Goal: Information Seeking & Learning: Learn about a topic

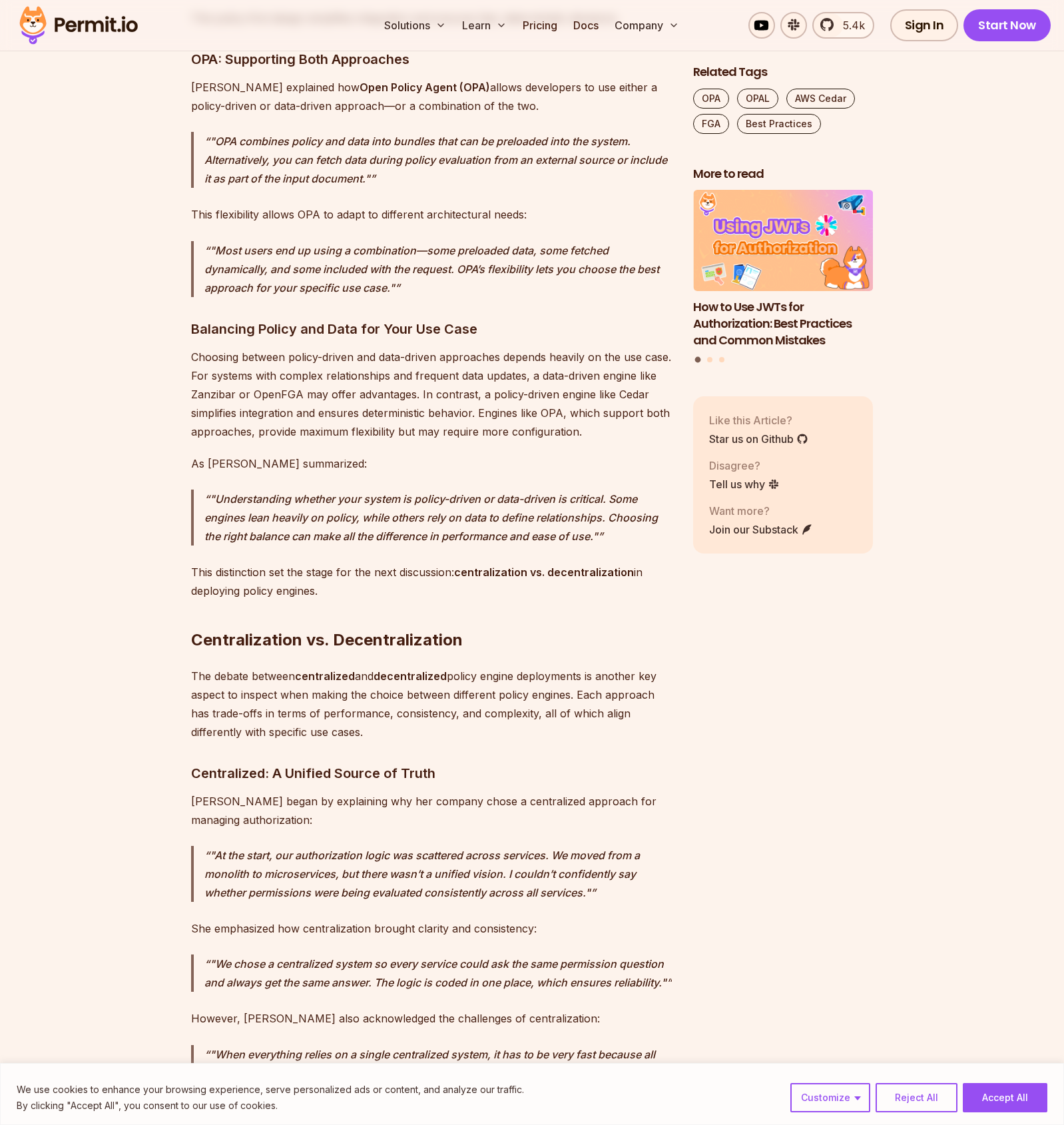
scroll to position [4263, 0]
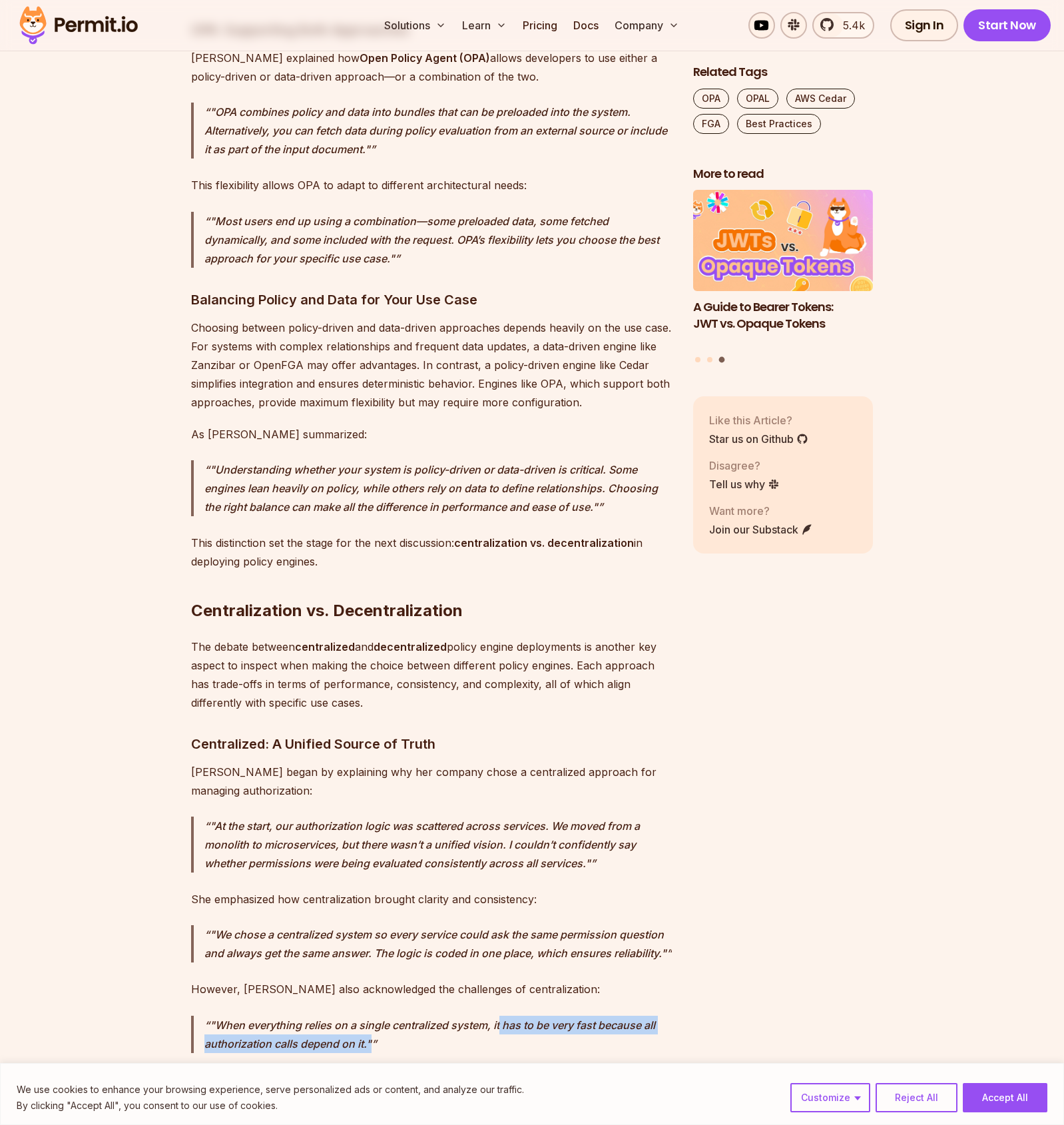
drag, startPoint x: 500, startPoint y: 912, endPoint x: 646, endPoint y: 934, distance: 147.6
click at [646, 1016] on p ""When everything relies on a single centralized system, it has to be very fast …" at bounding box center [438, 1034] width 468 height 37
drag, startPoint x: 646, startPoint y: 934, endPoint x: 428, endPoint y: 935, distance: 218.0
click at [428, 1016] on p ""When everything relies on a single centralized system, it has to be very fast …" at bounding box center [438, 1034] width 468 height 37
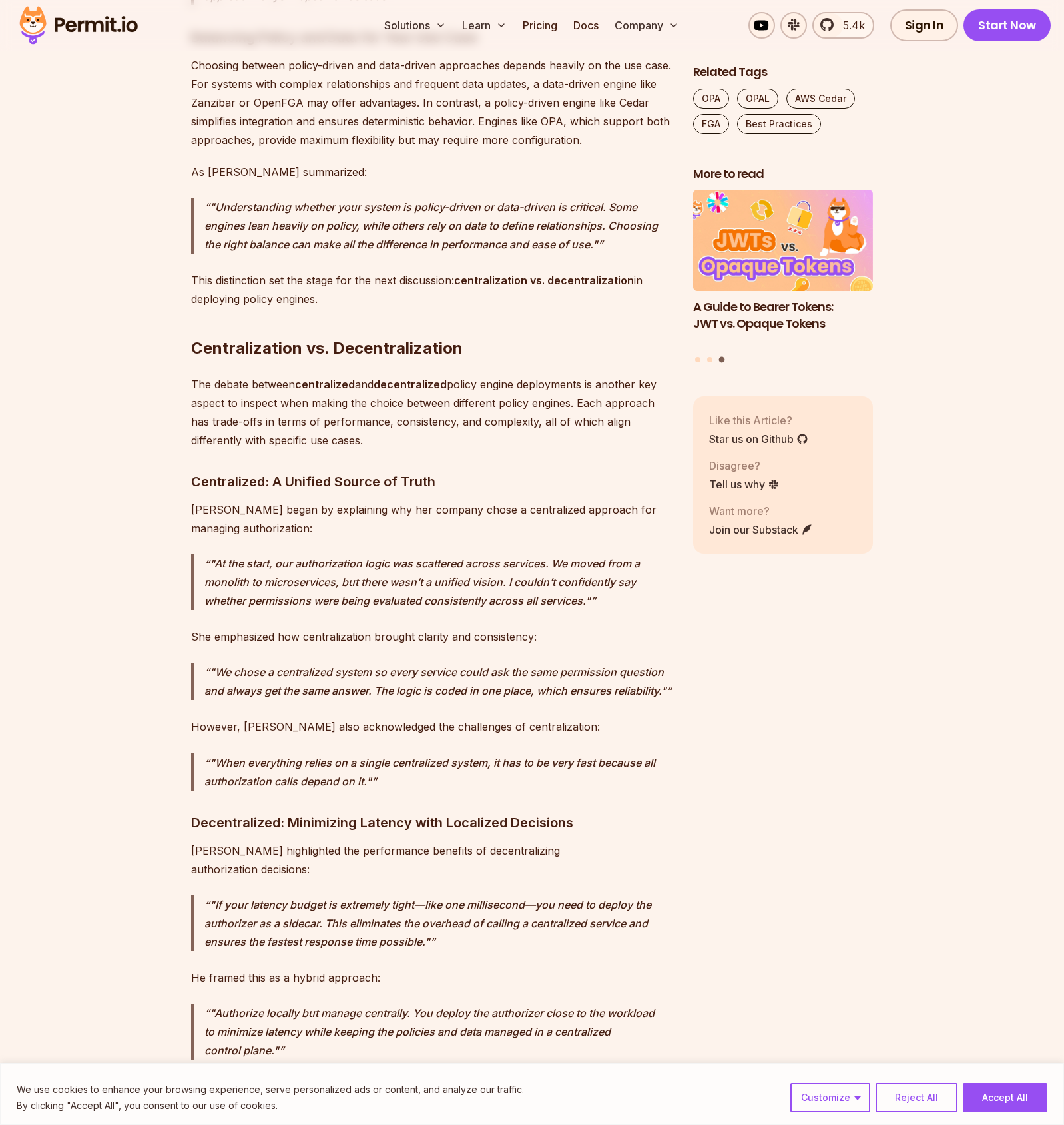
scroll to position [4530, 0]
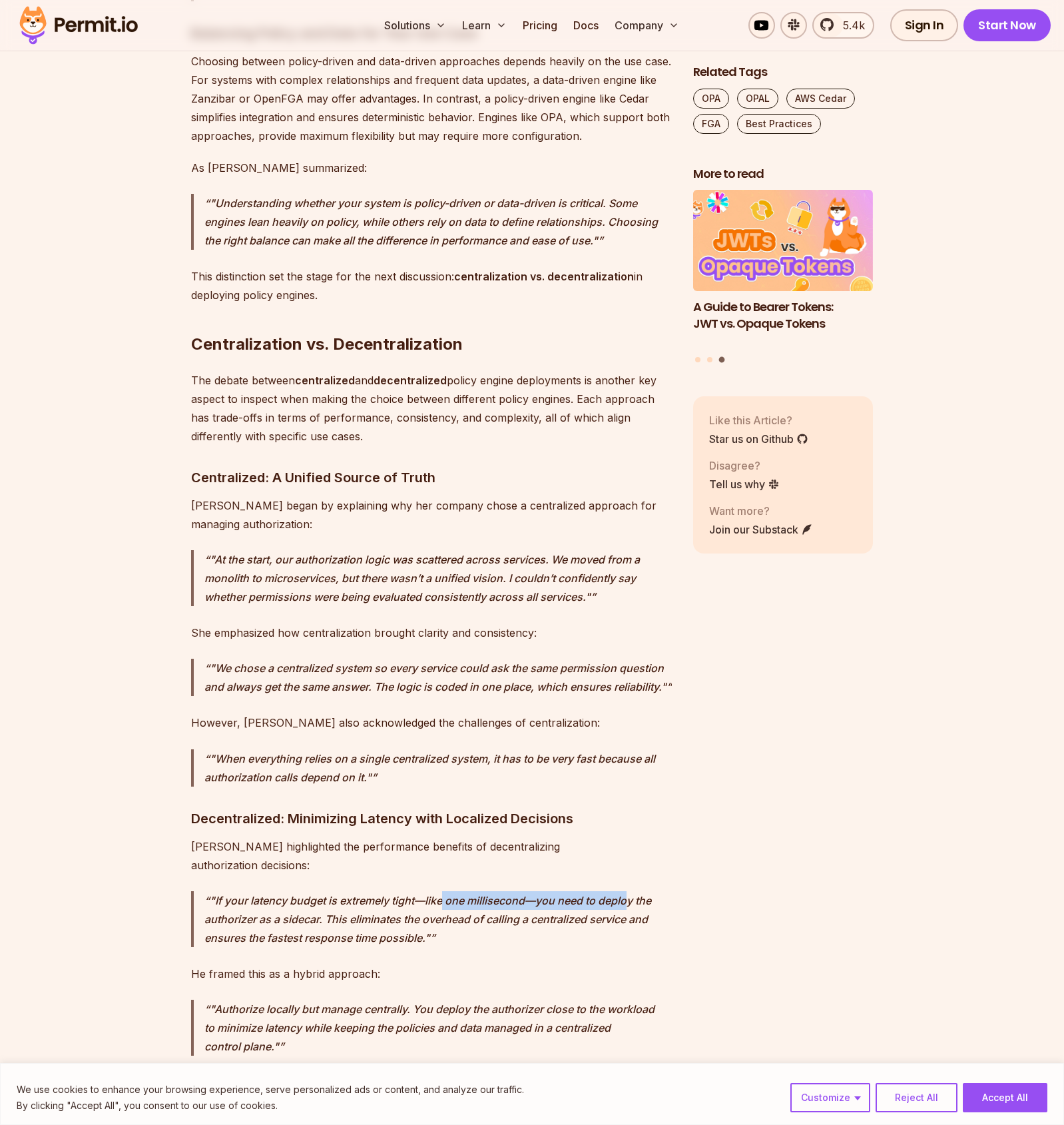
drag, startPoint x: 452, startPoint y: 769, endPoint x: 633, endPoint y: 765, distance: 181.0
click at [633, 891] on p ""If your latency budget is extremely tight—like one millisecond—you need to dep…" at bounding box center [438, 919] width 468 height 56
drag, startPoint x: 633, startPoint y: 765, endPoint x: 468, endPoint y: 790, distance: 166.9
click at [468, 891] on p ""If your latency budget is extremely tight—like one millisecond—you need to dep…" at bounding box center [438, 919] width 468 height 56
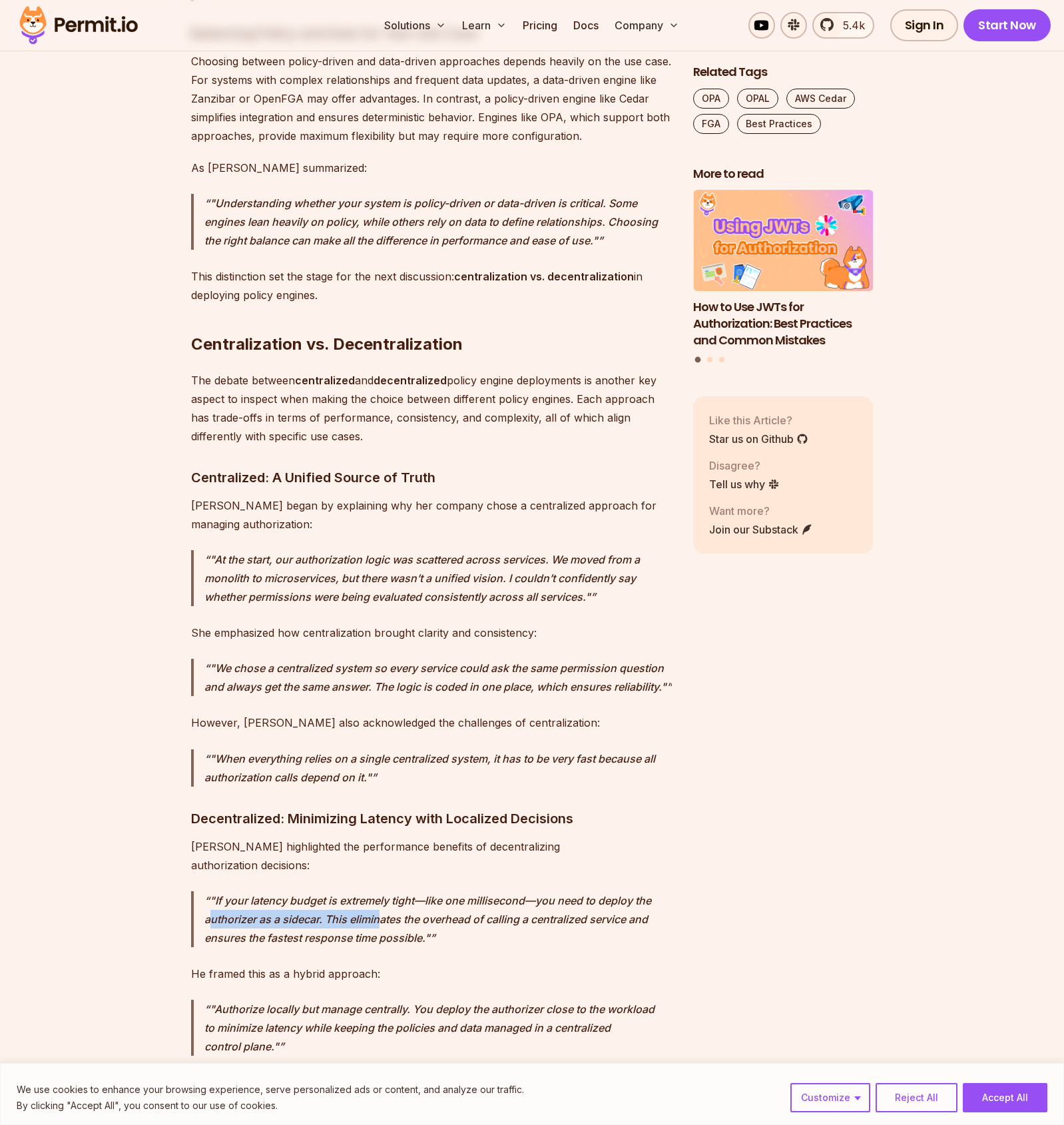
drag, startPoint x: 209, startPoint y: 790, endPoint x: 380, endPoint y: 786, distance: 171.0
click at [380, 891] on p ""If your latency budget is extremely tight—like one millisecond—you need to dep…" at bounding box center [438, 919] width 468 height 56
drag, startPoint x: 380, startPoint y: 786, endPoint x: 270, endPoint y: 791, distance: 110.1
click at [269, 891] on p ""If your latency budget is extremely tight—like one millisecond—you need to dep…" at bounding box center [438, 919] width 468 height 56
drag, startPoint x: 322, startPoint y: 788, endPoint x: 664, endPoint y: 779, distance: 342.1
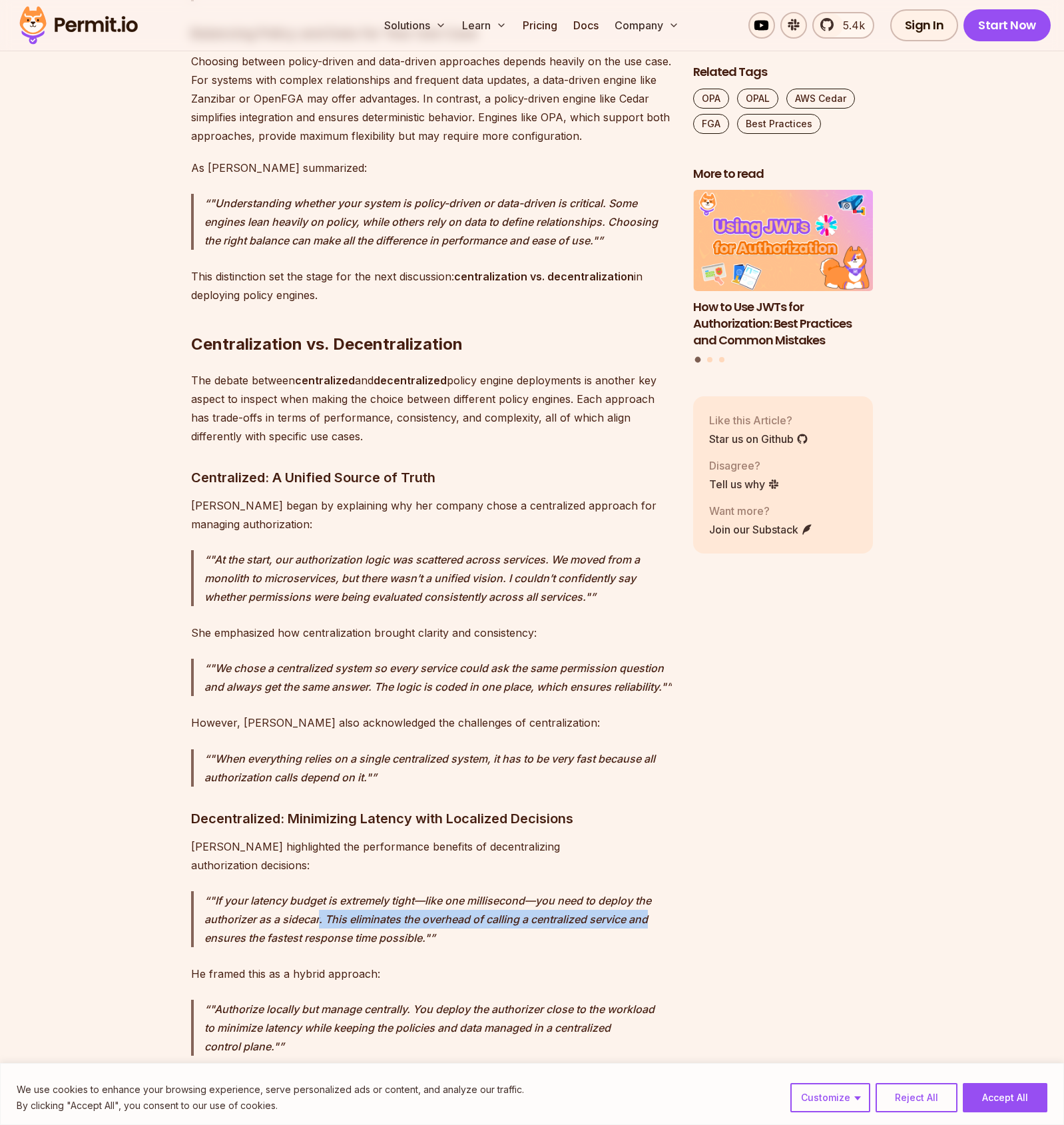
click at [664, 891] on p ""If your latency budget is extremely tight—like one millisecond—you need to dep…" at bounding box center [438, 919] width 468 height 56
click at [397, 891] on p ""If your latency budget is extremely tight—like one millisecond—you need to dep…" at bounding box center [438, 919] width 468 height 56
drag, startPoint x: 254, startPoint y: 804, endPoint x: 448, endPoint y: 808, distance: 194.0
click at [448, 891] on p ""If your latency budget is extremely tight—like one millisecond—you need to dep…" at bounding box center [438, 919] width 468 height 56
drag, startPoint x: 242, startPoint y: 833, endPoint x: 242, endPoint y: 849, distance: 16.0
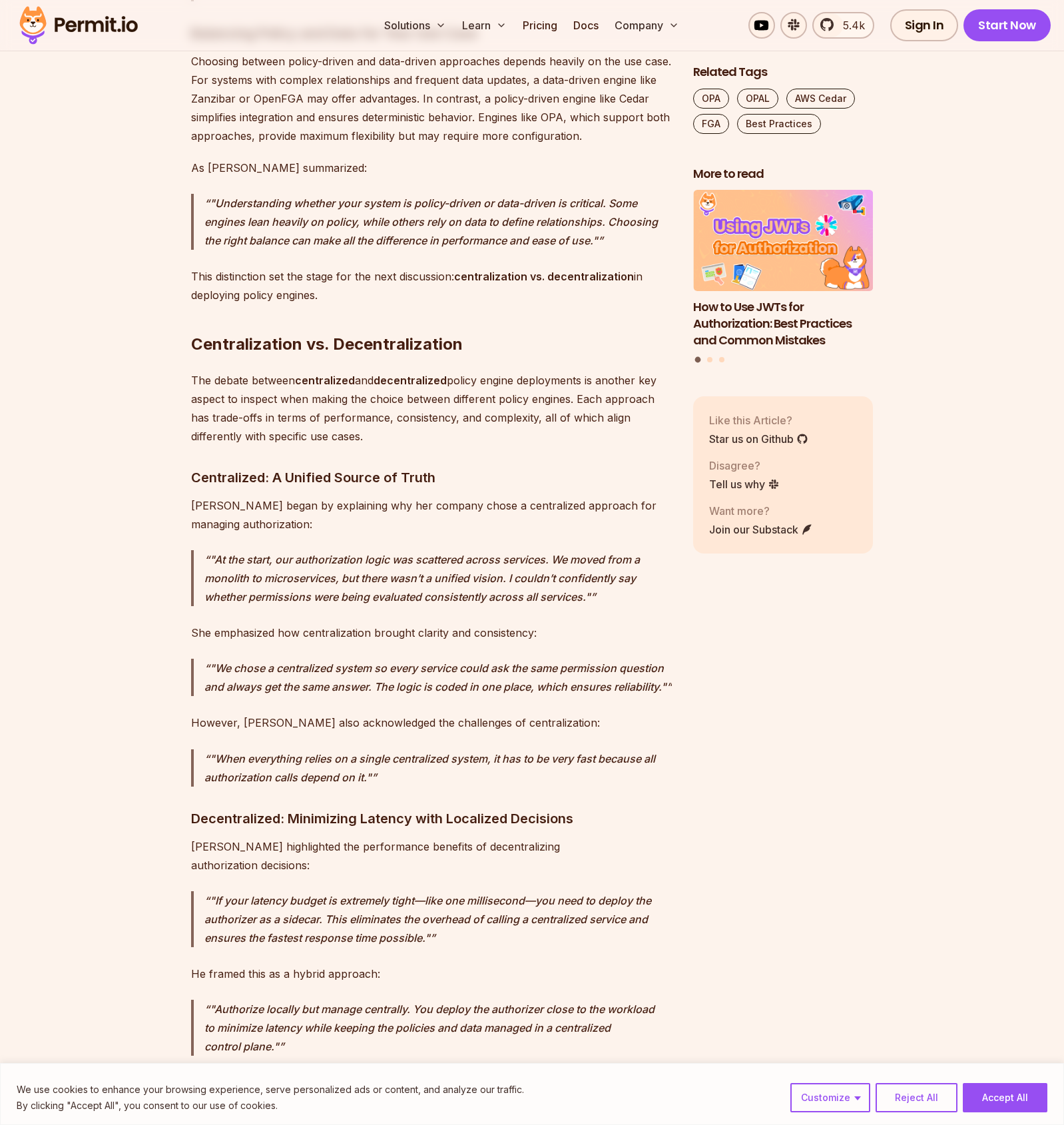
click at [242, 965] on p "He framed this as a hybrid approach:" at bounding box center [431, 974] width 481 height 19
drag, startPoint x: 245, startPoint y: 874, endPoint x: 487, endPoint y: 874, distance: 242.0
click at [487, 1000] on p ""Authorize locally but manage centrally. You deploy the authorizer close to the…" at bounding box center [438, 1028] width 468 height 56
drag, startPoint x: 487, startPoint y: 874, endPoint x: 333, endPoint y: 883, distance: 154.3
click at [333, 1000] on p ""Authorize locally but manage centrally. You deploy the authorizer close to the…" at bounding box center [438, 1028] width 468 height 56
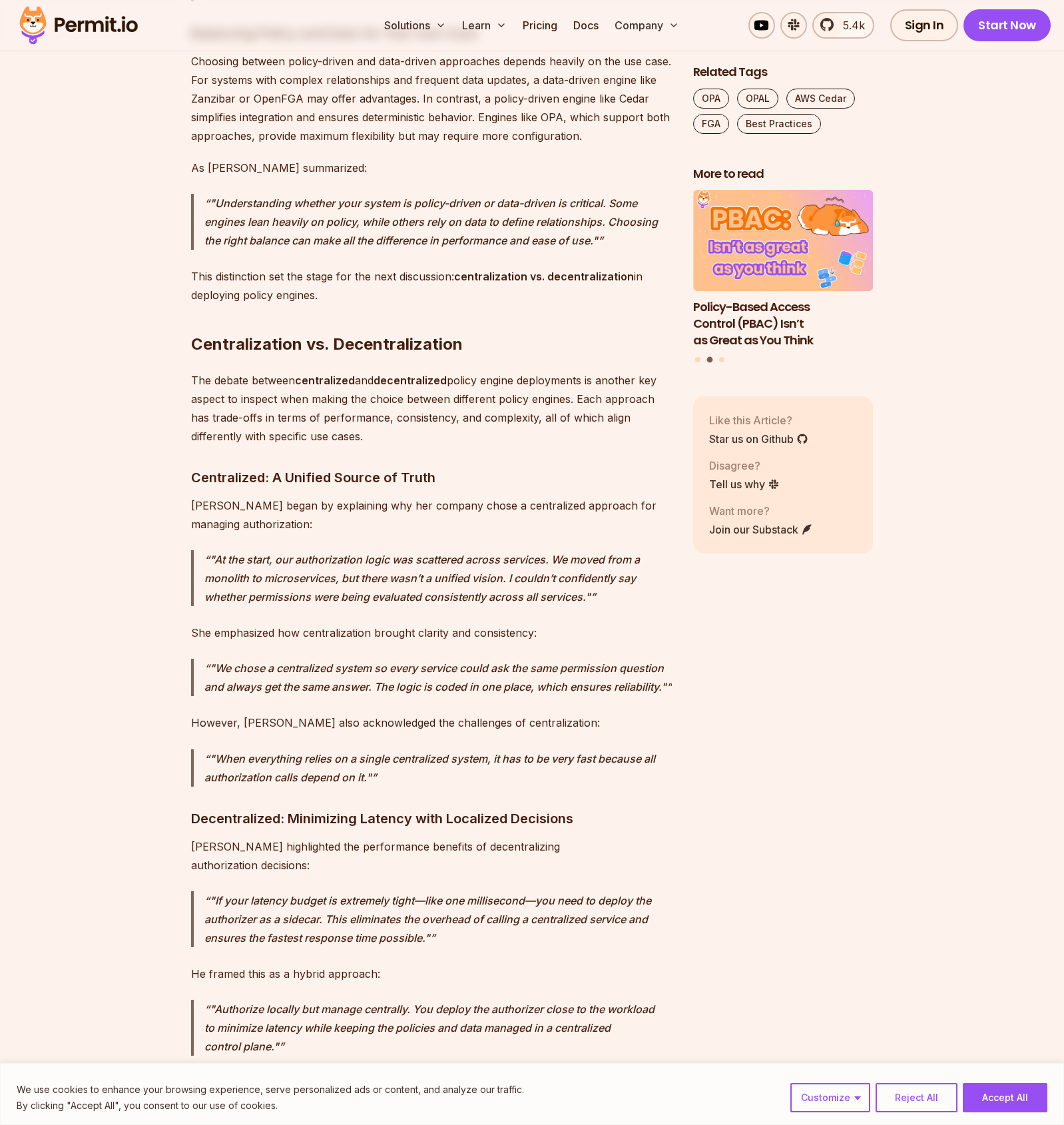
click at [246, 1000] on p ""Authorize locally but manage centrally. You deploy the authorizer close to the…" at bounding box center [438, 1028] width 468 height 56
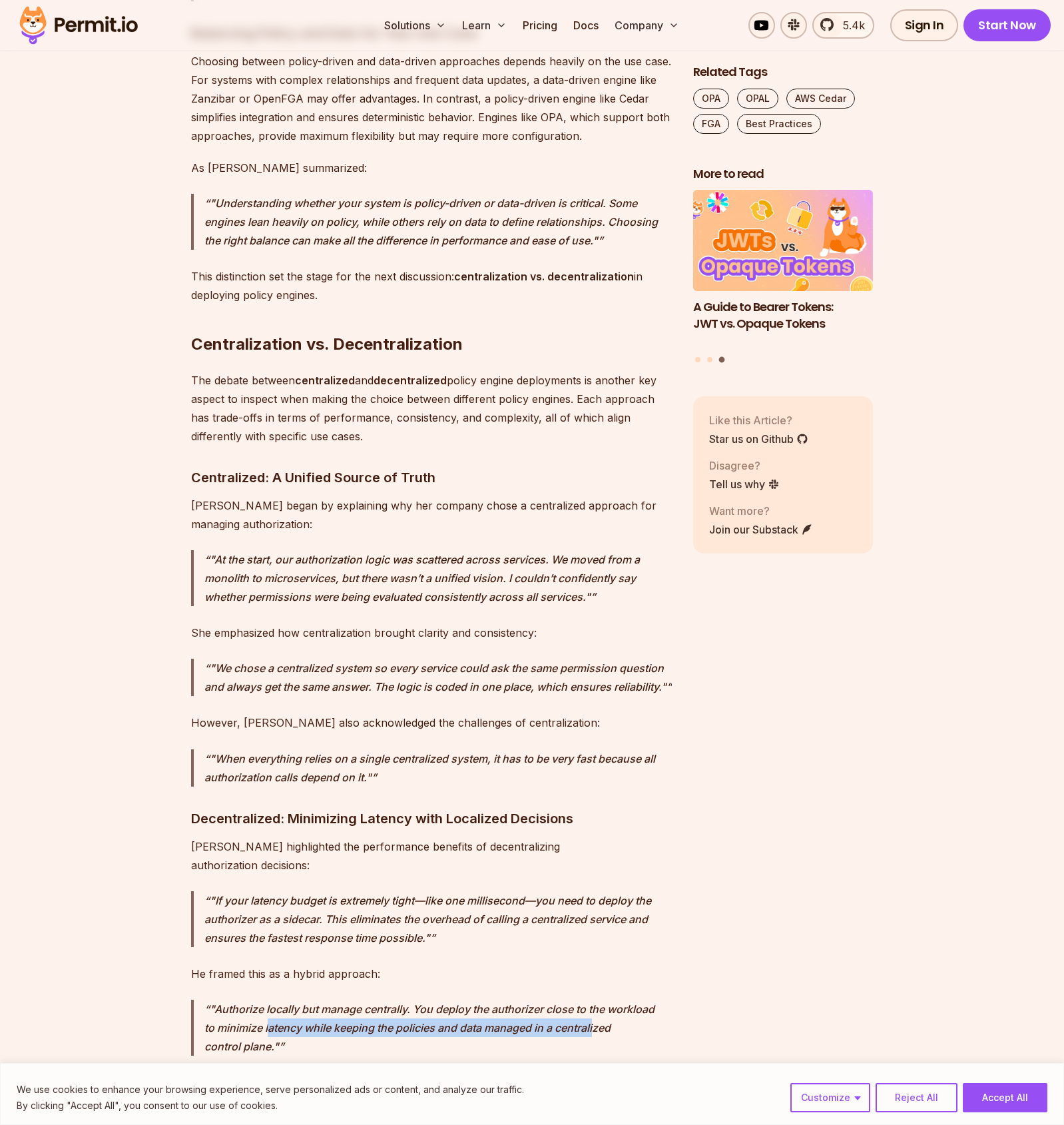
drag, startPoint x: 275, startPoint y: 898, endPoint x: 597, endPoint y: 895, distance: 322.0
click at [597, 1000] on p ""Authorize locally but manage centrally. You deploy the authorizer close to the…" at bounding box center [438, 1028] width 468 height 56
click at [342, 1000] on p ""Authorize locally but manage centrally. You deploy the authorizer close to the…" at bounding box center [438, 1028] width 468 height 56
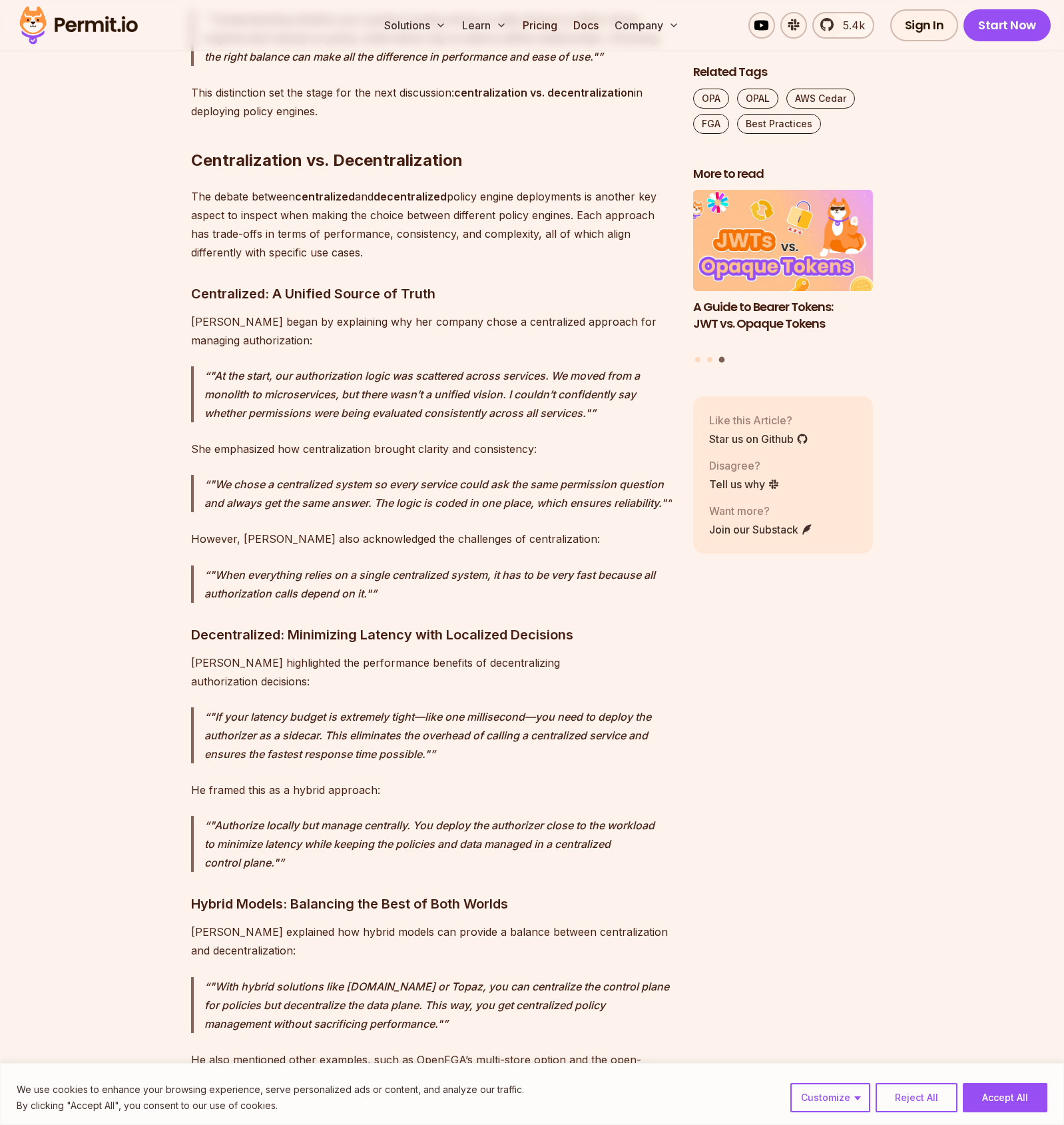
scroll to position [4729, 0]
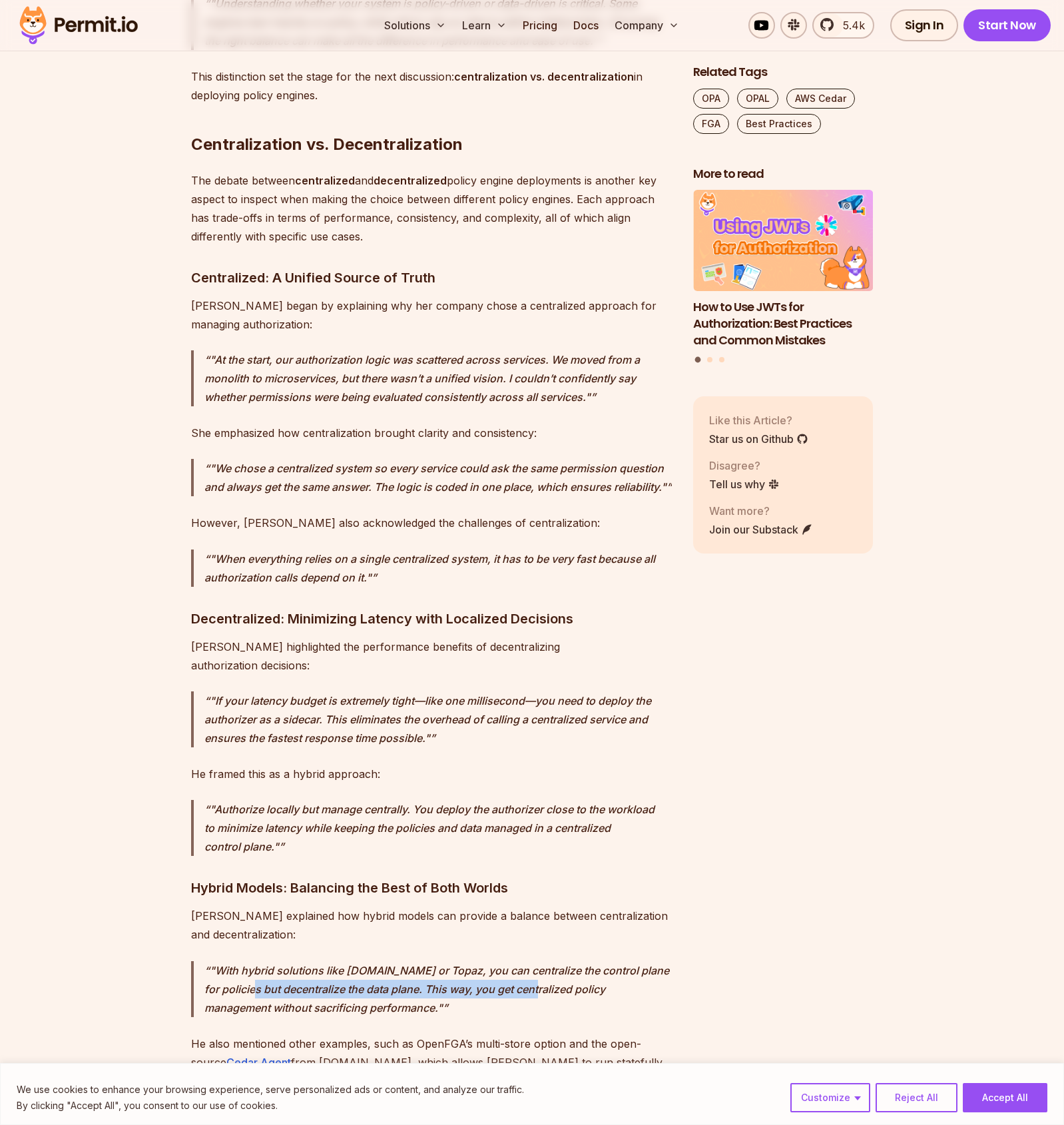
drag, startPoint x: 257, startPoint y: 855, endPoint x: 544, endPoint y: 857, distance: 287.0
click at [544, 961] on p ""With hybrid solutions like [DOMAIN_NAME] or Topaz, you can centralize the cont…" at bounding box center [438, 989] width 468 height 56
drag, startPoint x: 544, startPoint y: 857, endPoint x: 390, endPoint y: 857, distance: 154.0
click at [386, 961] on p ""With hybrid solutions like [DOMAIN_NAME] or Topaz, you can centralize the cont…" at bounding box center [438, 989] width 468 height 56
drag, startPoint x: 414, startPoint y: 854, endPoint x: 440, endPoint y: 858, distance: 26.3
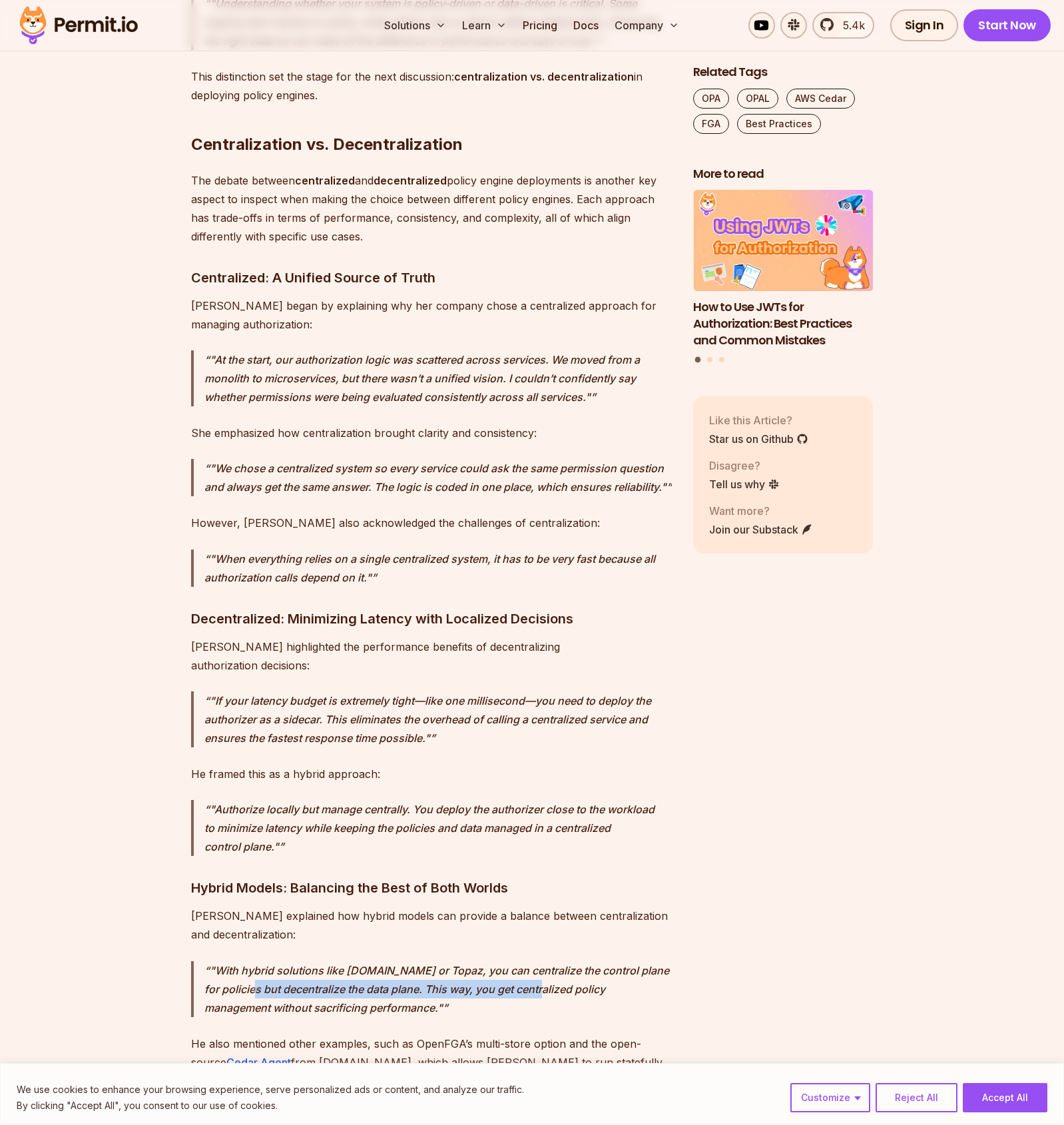
click at [414, 961] on p ""With hybrid solutions like [DOMAIN_NAME] or Topaz, you can centralize the cont…" at bounding box center [438, 989] width 468 height 56
click at [511, 961] on p ""With hybrid solutions like [DOMAIN_NAME] or Topaz, you can centralize the cont…" at bounding box center [438, 989] width 468 height 56
drag, startPoint x: 242, startPoint y: 873, endPoint x: 408, endPoint y: 874, distance: 166.0
click at [408, 961] on p ""With hybrid solutions like [DOMAIN_NAME] or Topaz, you can centralize the cont…" at bounding box center [438, 989] width 468 height 56
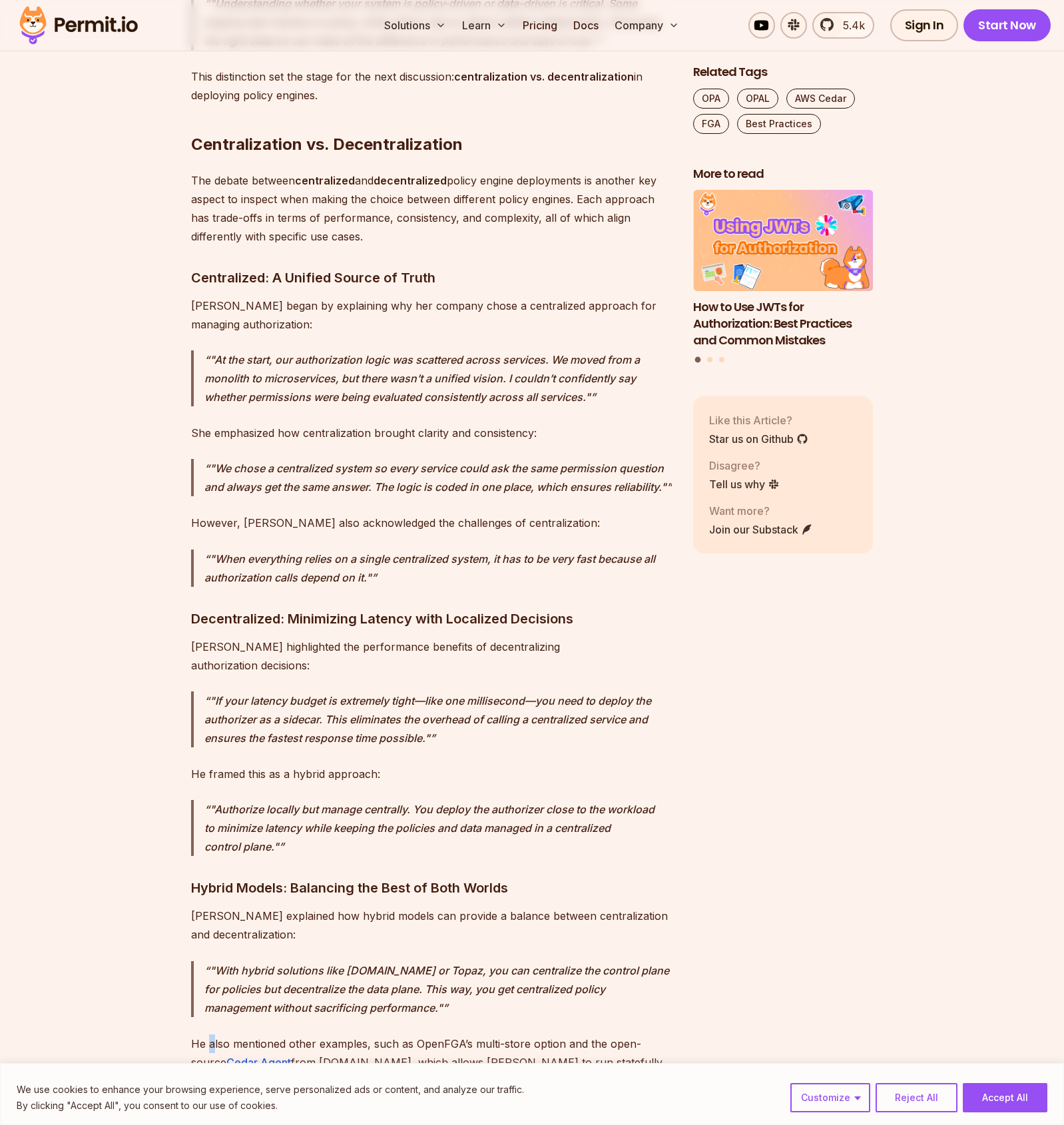
drag, startPoint x: 213, startPoint y: 889, endPoint x: 128, endPoint y: 887, distance: 85.0
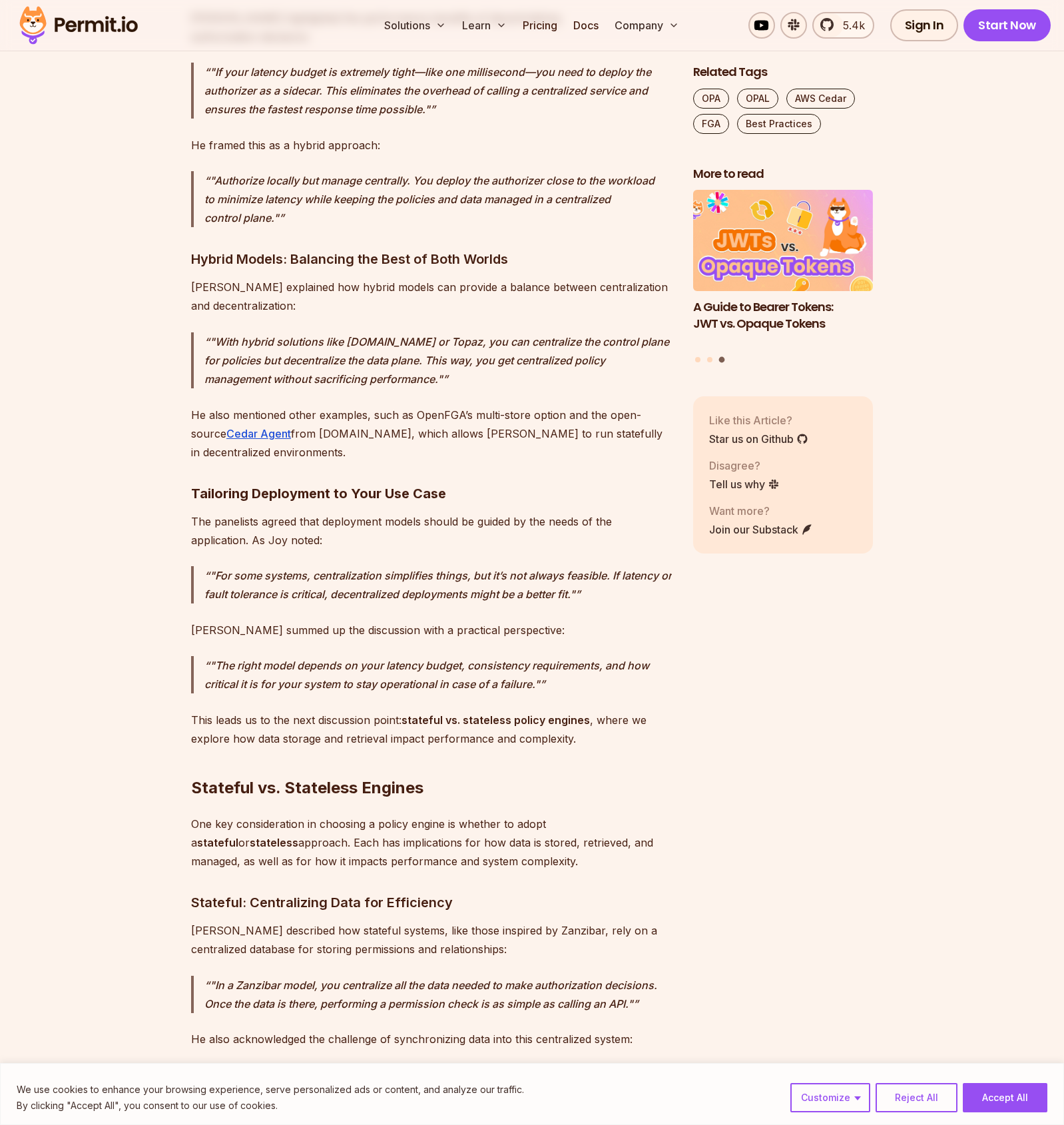
scroll to position [5396, 0]
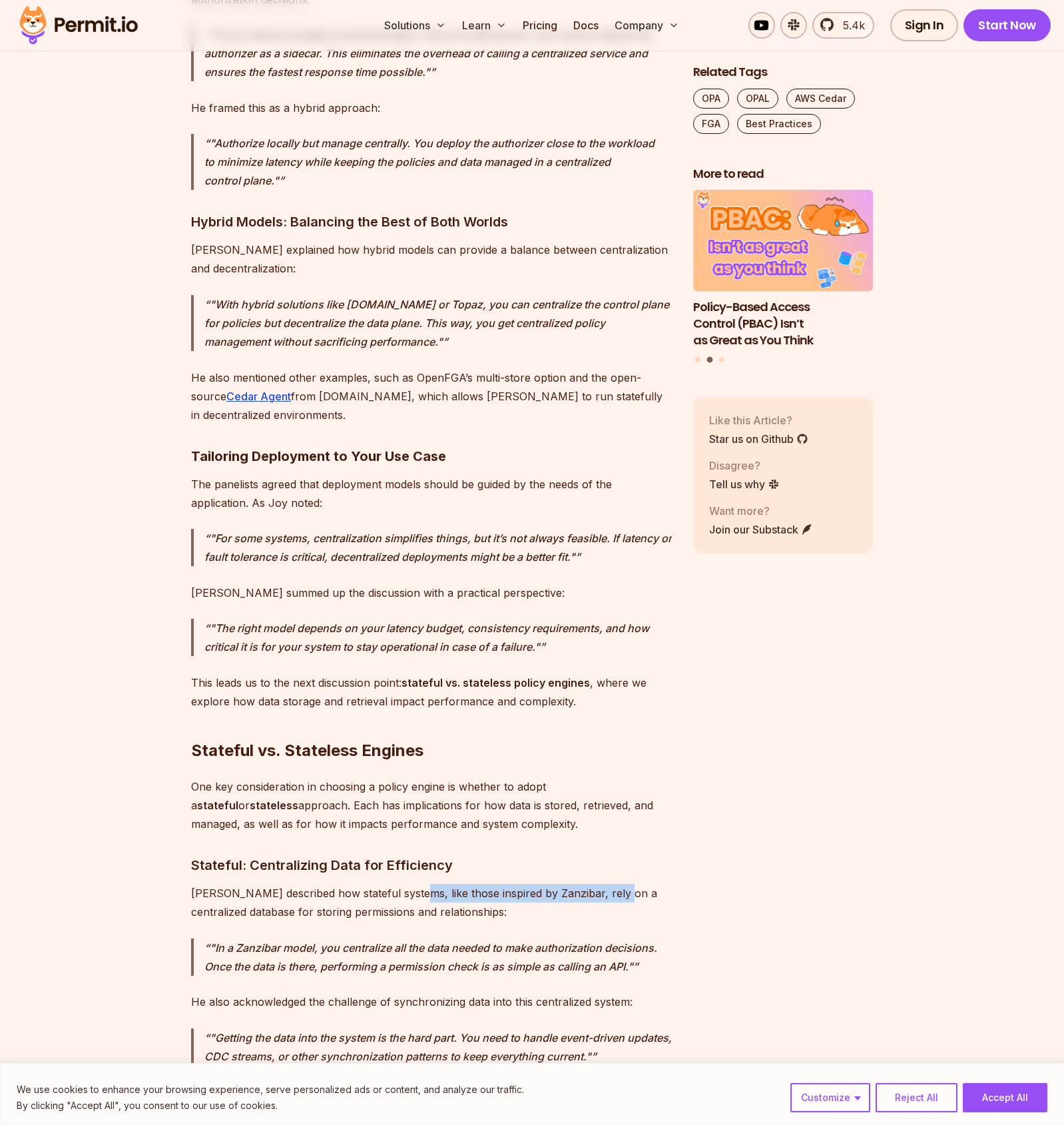
drag, startPoint x: 456, startPoint y: 759, endPoint x: 614, endPoint y: 753, distance: 158.1
click at [614, 884] on p "[PERSON_NAME] described how stateful systems, like those inspired by Zanzibar, …" at bounding box center [431, 902] width 481 height 37
drag, startPoint x: 614, startPoint y: 753, endPoint x: 439, endPoint y: 773, distance: 176.1
click at [440, 884] on p "[PERSON_NAME] described how stateful systems, like those inspired by Zanzibar, …" at bounding box center [431, 902] width 481 height 37
drag, startPoint x: 239, startPoint y: 788, endPoint x: 442, endPoint y: 779, distance: 203.2
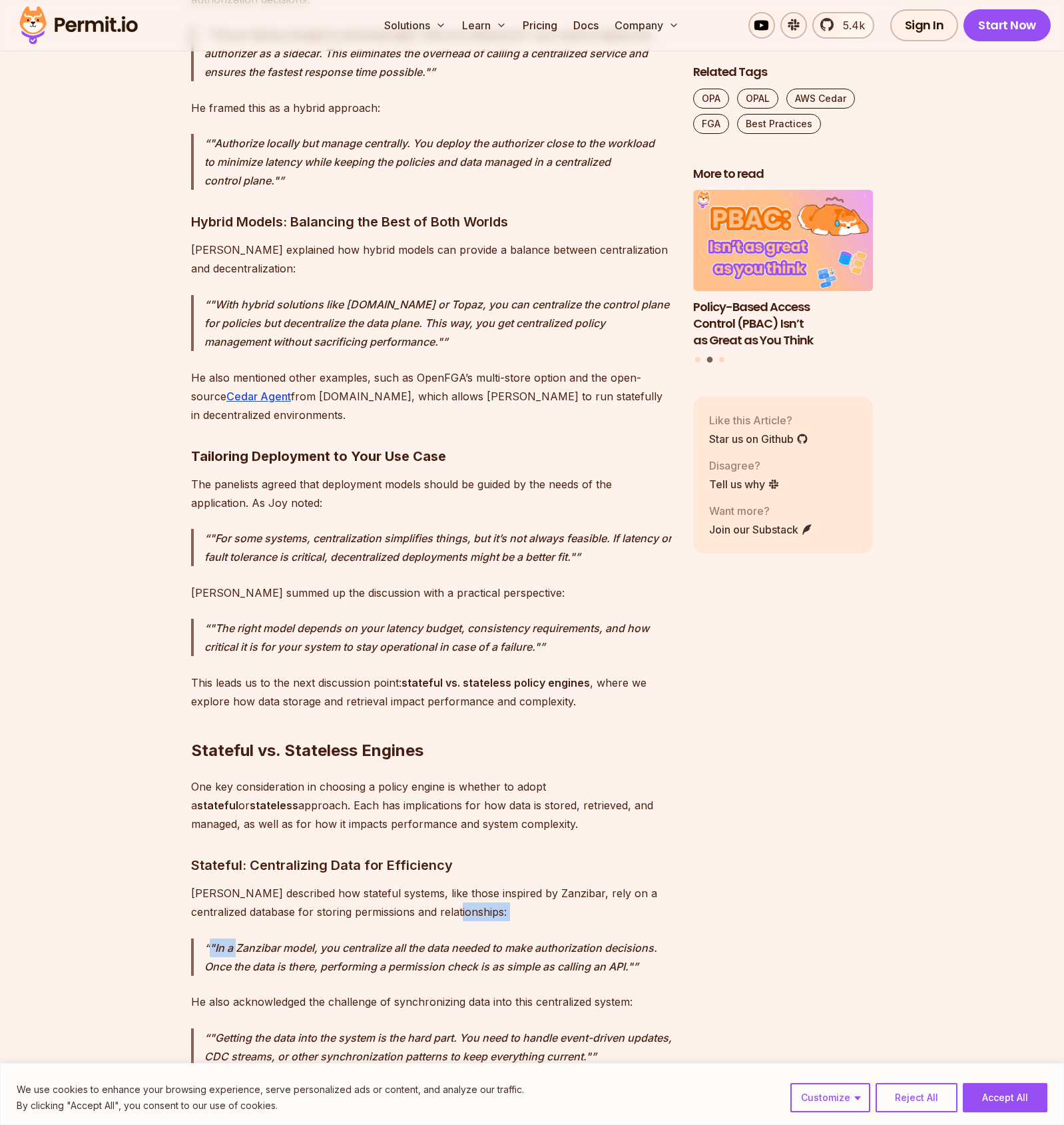
drag, startPoint x: 442, startPoint y: 779, endPoint x: 322, endPoint y: 817, distance: 125.9
click at [322, 939] on p ""In a Zanzibar model, you centralize all the data needed to make authorization …" at bounding box center [438, 957] width 468 height 37
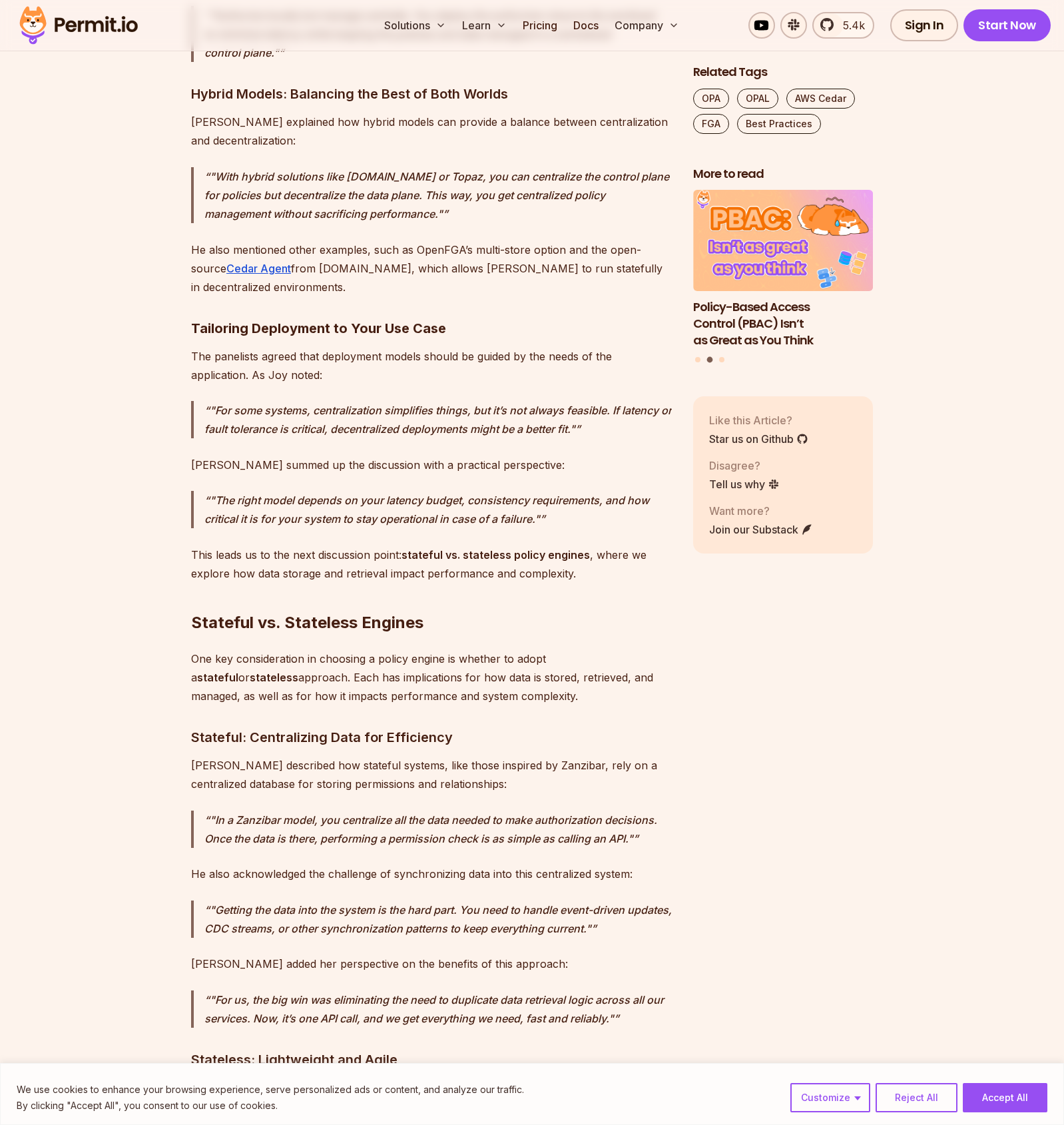
scroll to position [5529, 0]
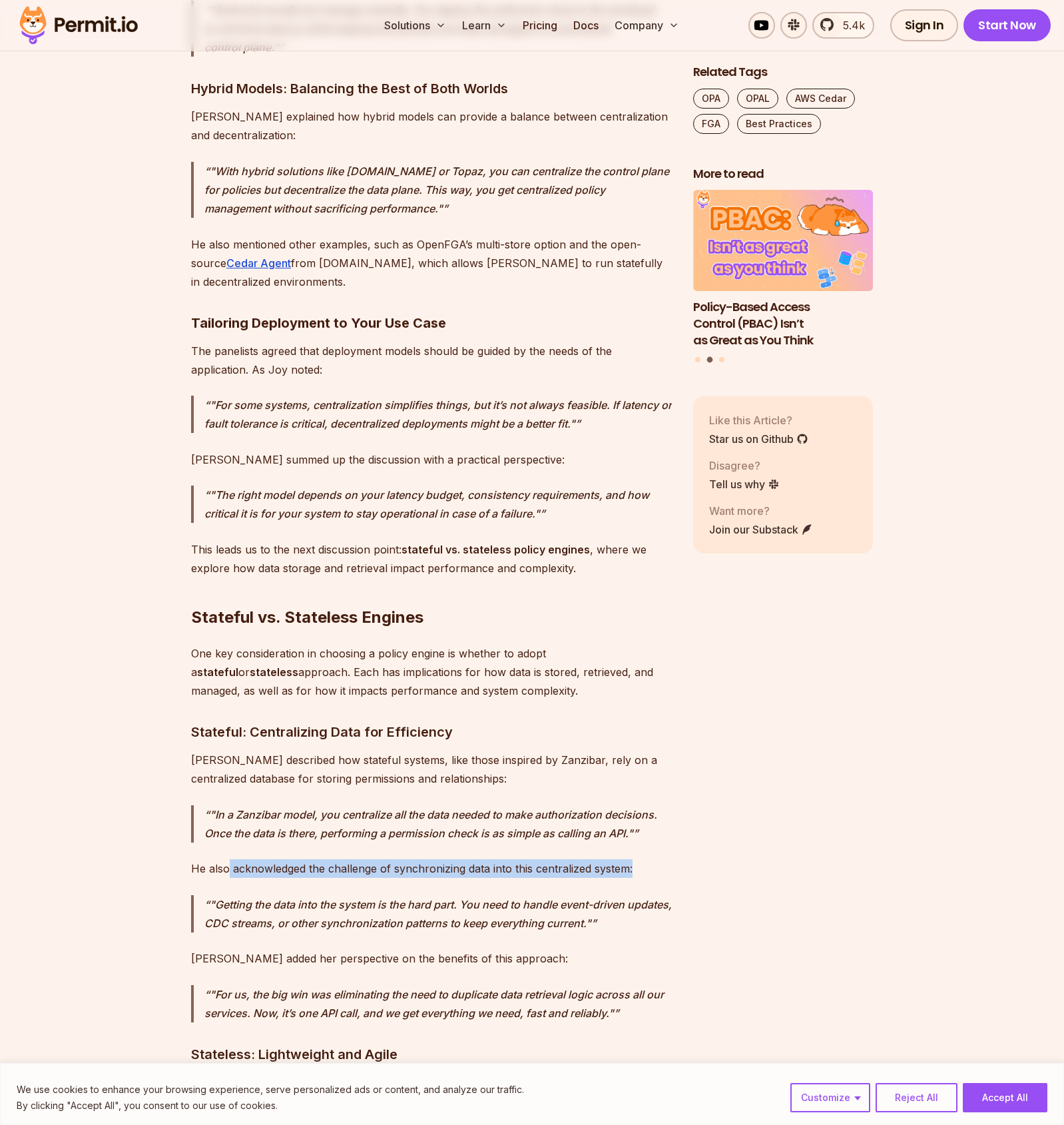
drag, startPoint x: 229, startPoint y: 741, endPoint x: 641, endPoint y: 721, distance: 412.5
drag, startPoint x: 641, startPoint y: 721, endPoint x: 452, endPoint y: 750, distance: 191.2
drag, startPoint x: 403, startPoint y: 740, endPoint x: 592, endPoint y: 733, distance: 189.1
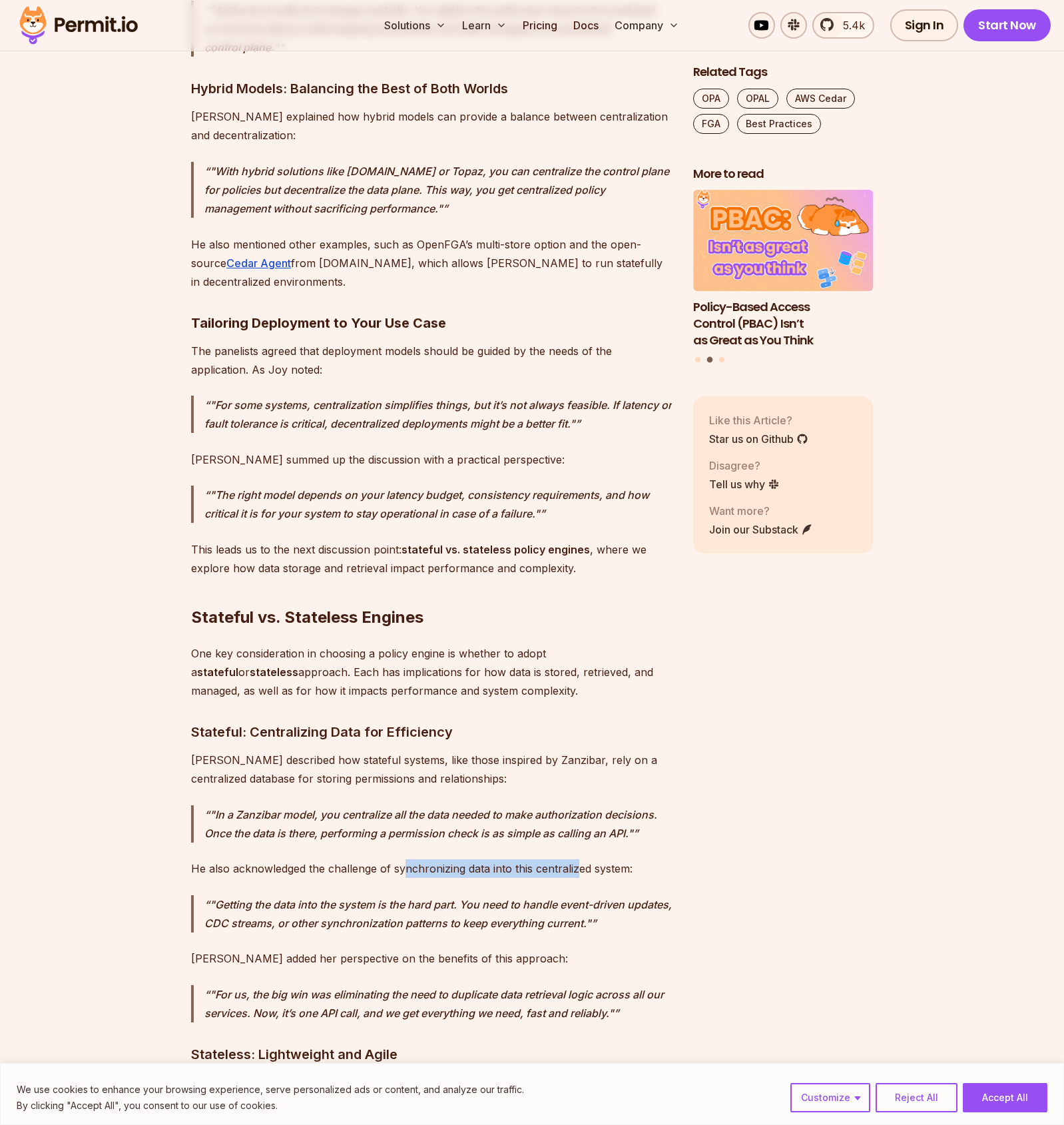
click at [592, 859] on p "He also acknowledged the challenge of synchronizing data into this centralized …" at bounding box center [431, 868] width 481 height 19
drag, startPoint x: 592, startPoint y: 733, endPoint x: 340, endPoint y: 794, distance: 259.3
click at [340, 896] on p ""Getting the data into the system is the hard part. You need to handle event-dr…" at bounding box center [438, 914] width 468 height 37
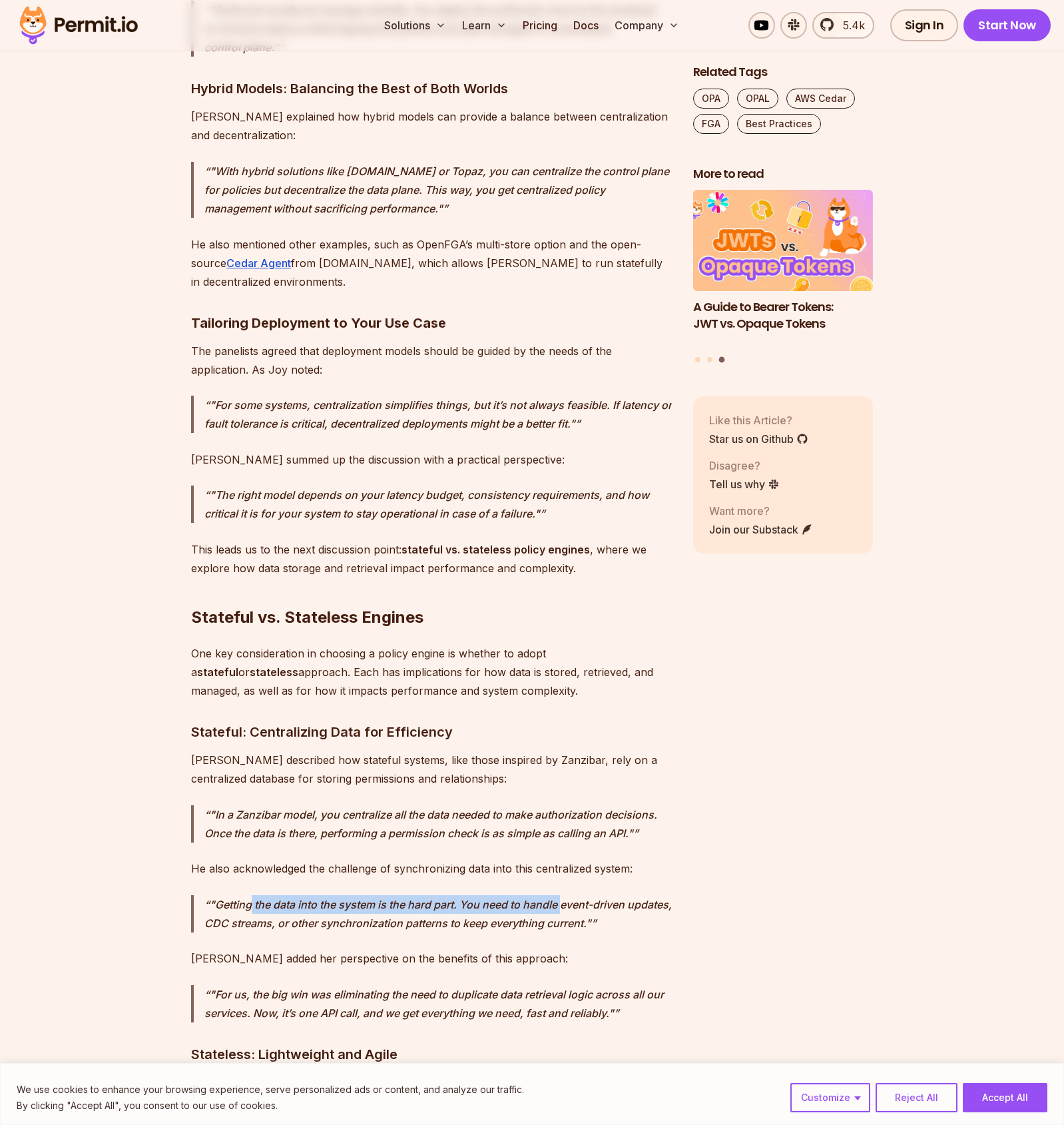
drag, startPoint x: 251, startPoint y: 770, endPoint x: 563, endPoint y: 757, distance: 312.3
drag, startPoint x: 563, startPoint y: 757, endPoint x: 409, endPoint y: 771, distance: 154.6
click at [408, 896] on p ""Getting the data into the system is the hard part. You need to handle event-dr…" at bounding box center [438, 914] width 468 height 37
click at [367, 896] on p ""Getting the data into the system is the hard part. You need to handle event-dr…" at bounding box center [438, 914] width 468 height 37
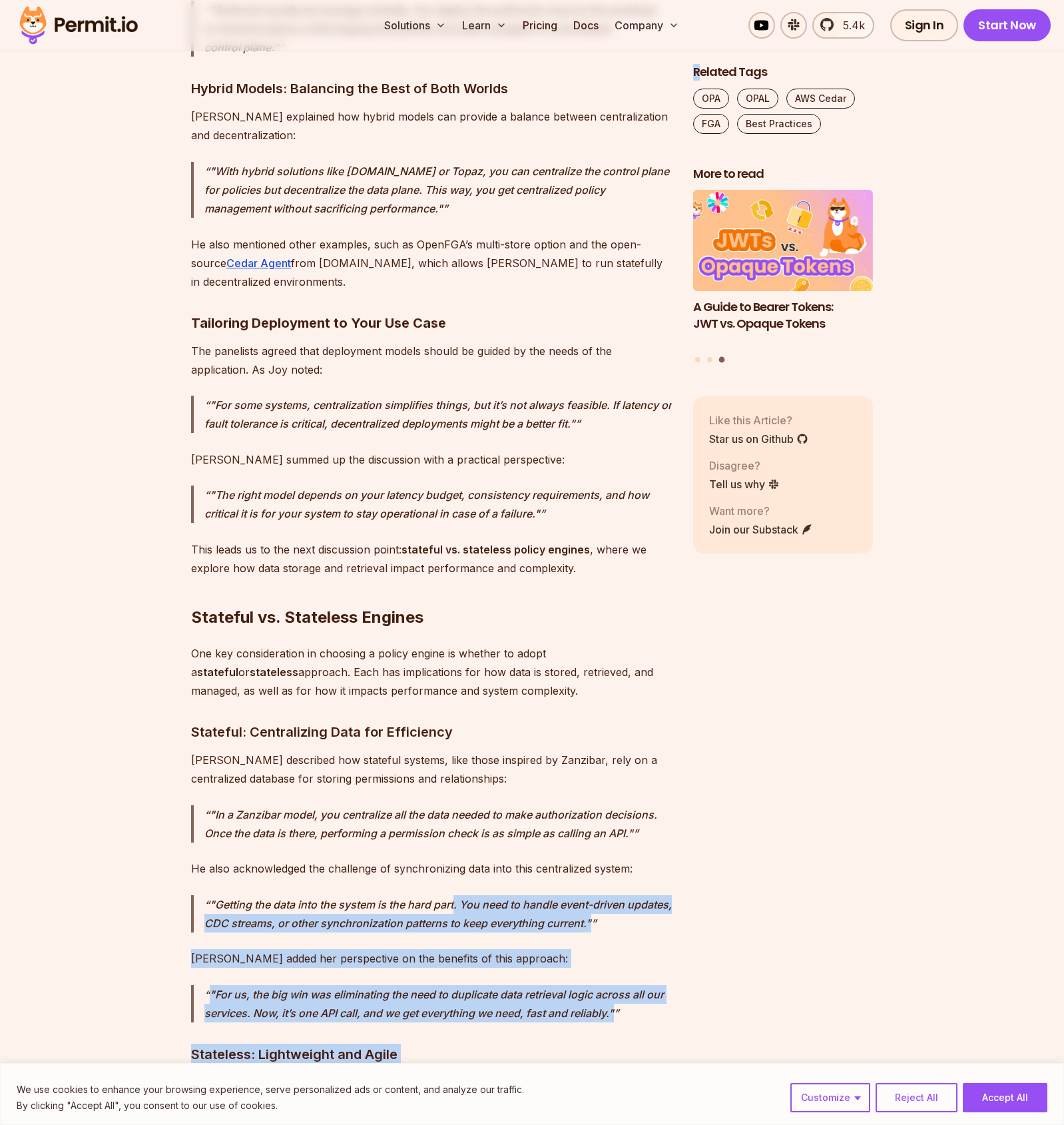
drag, startPoint x: 457, startPoint y: 766, endPoint x: 699, endPoint y: 772, distance: 242.1
drag, startPoint x: 699, startPoint y: 772, endPoint x: 496, endPoint y: 785, distance: 203.4
click at [497, 896] on p ""Getting the data into the system is the hard part. You need to handle event-dr…" at bounding box center [438, 914] width 468 height 37
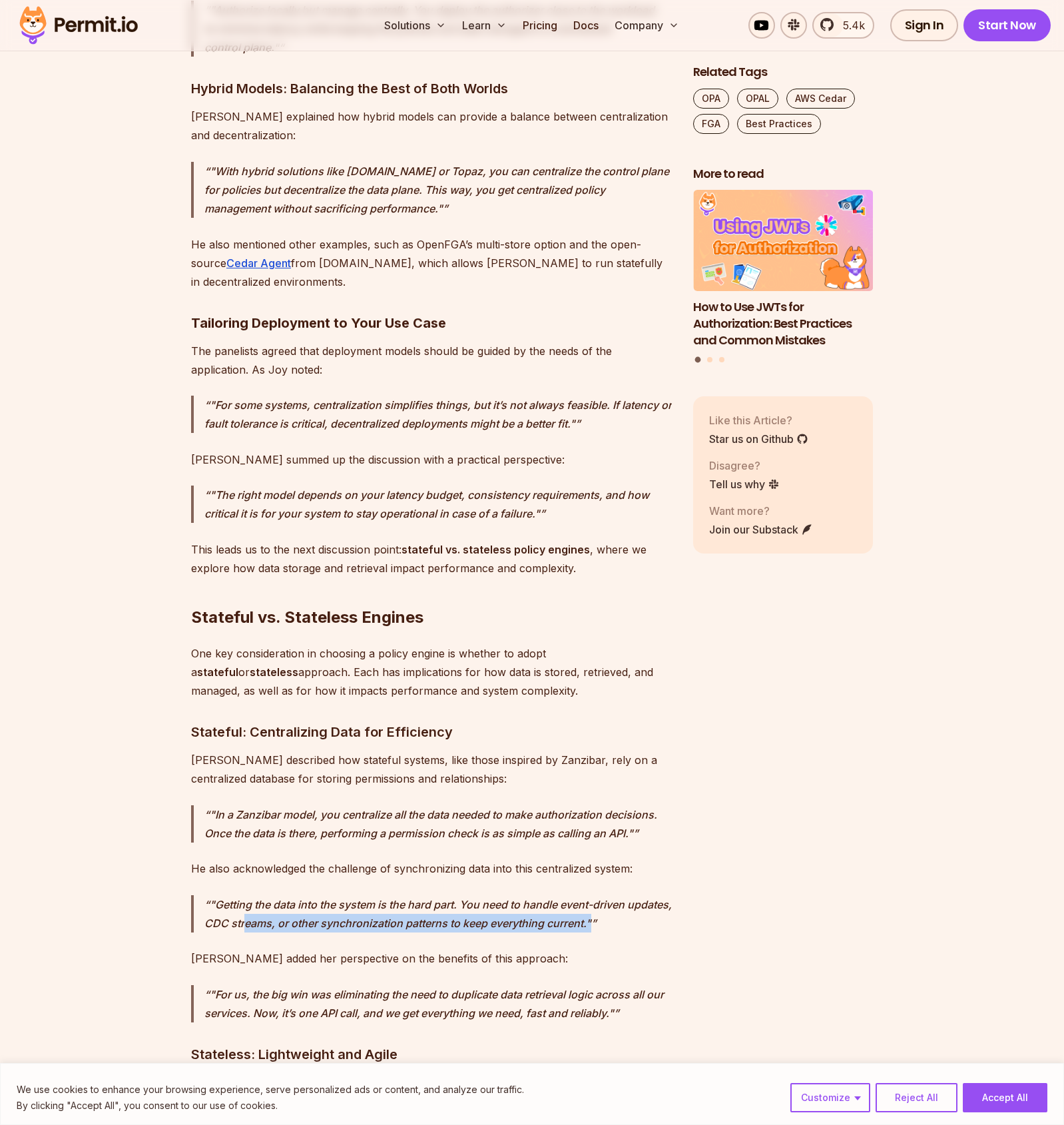
drag, startPoint x: 294, startPoint y: 793, endPoint x: 661, endPoint y: 787, distance: 367.0
click at [661, 896] on p ""Getting the data into the system is the hard part. You need to handle event-dr…" at bounding box center [438, 914] width 468 height 37
drag, startPoint x: 661, startPoint y: 787, endPoint x: 469, endPoint y: 820, distance: 194.8
click at [471, 950] on p "[PERSON_NAME] added her perspective on the benefits of this approach:" at bounding box center [431, 959] width 481 height 19
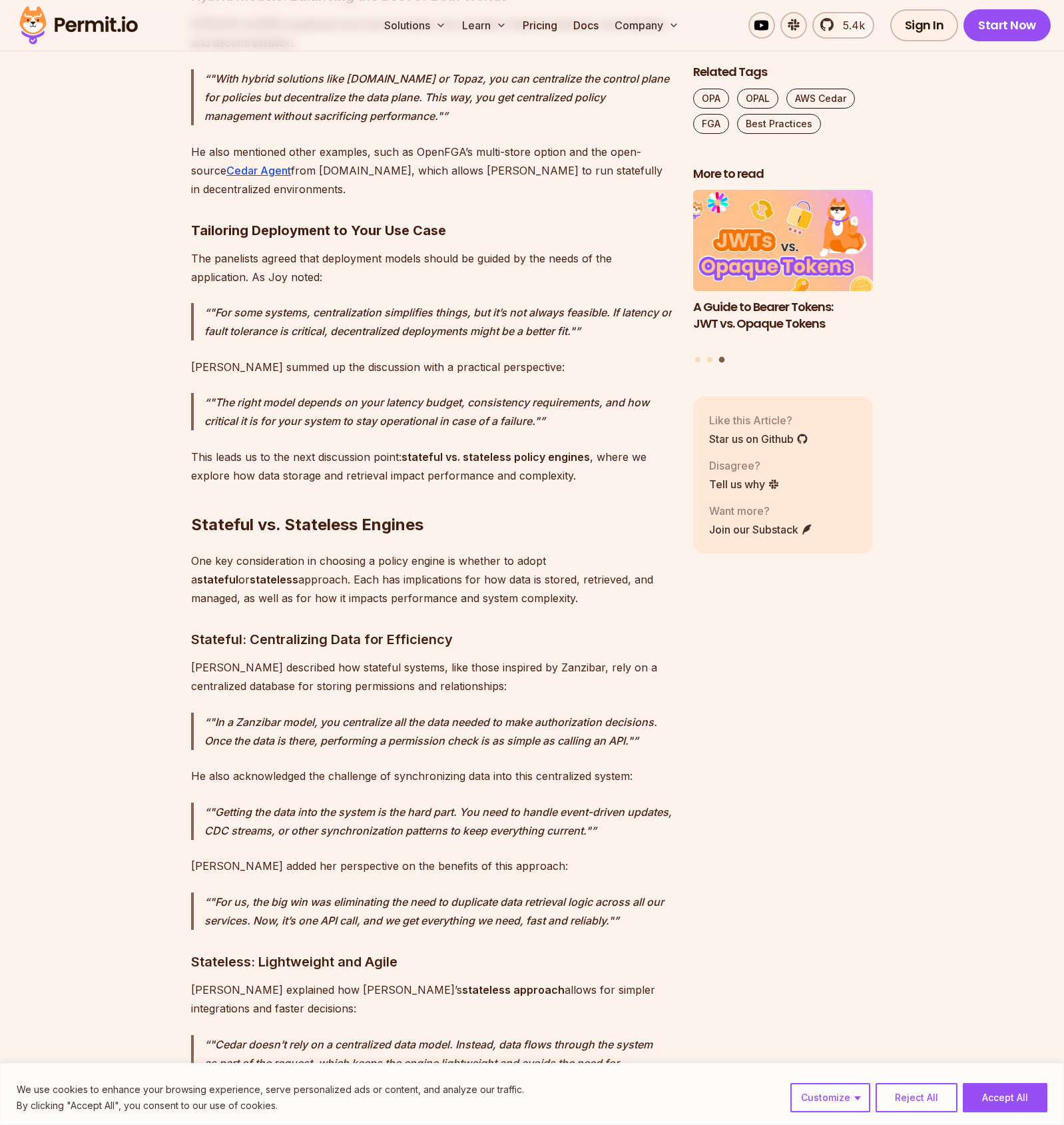
scroll to position [5728, 0]
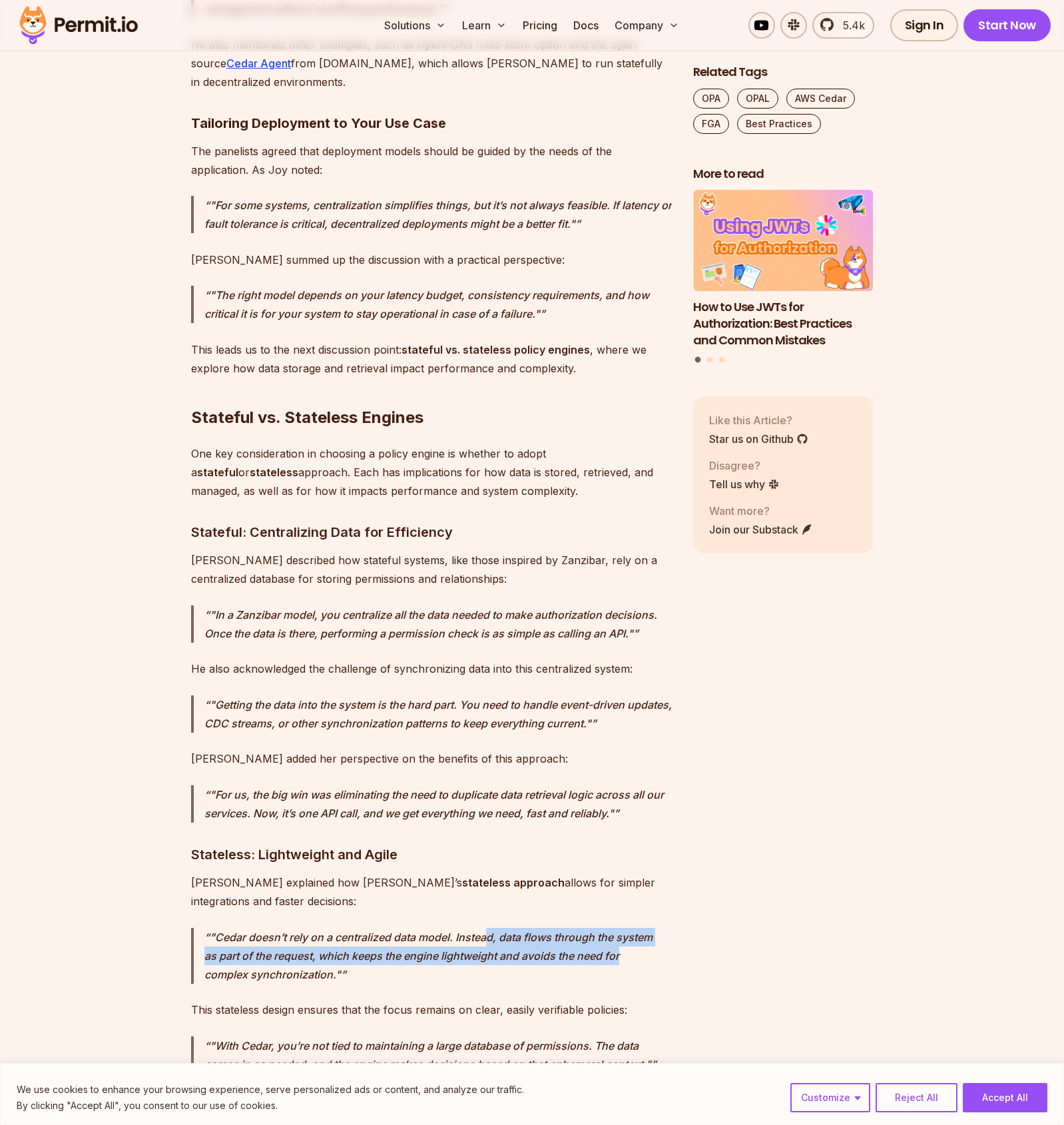
drag, startPoint x: 490, startPoint y: 801, endPoint x: 626, endPoint y: 817, distance: 136.9
click at [626, 928] on p ""Cedar doesn’t rely on a centralized data model. Instead, data flows through th…" at bounding box center [438, 956] width 468 height 56
drag, startPoint x: 626, startPoint y: 817, endPoint x: 355, endPoint y: 836, distance: 271.7
click at [357, 928] on p ""Cedar doesn’t rely on a centralized data model. Instead, data flows through th…" at bounding box center [438, 956] width 468 height 56
drag, startPoint x: 296, startPoint y: 823, endPoint x: 646, endPoint y: 842, distance: 350.5
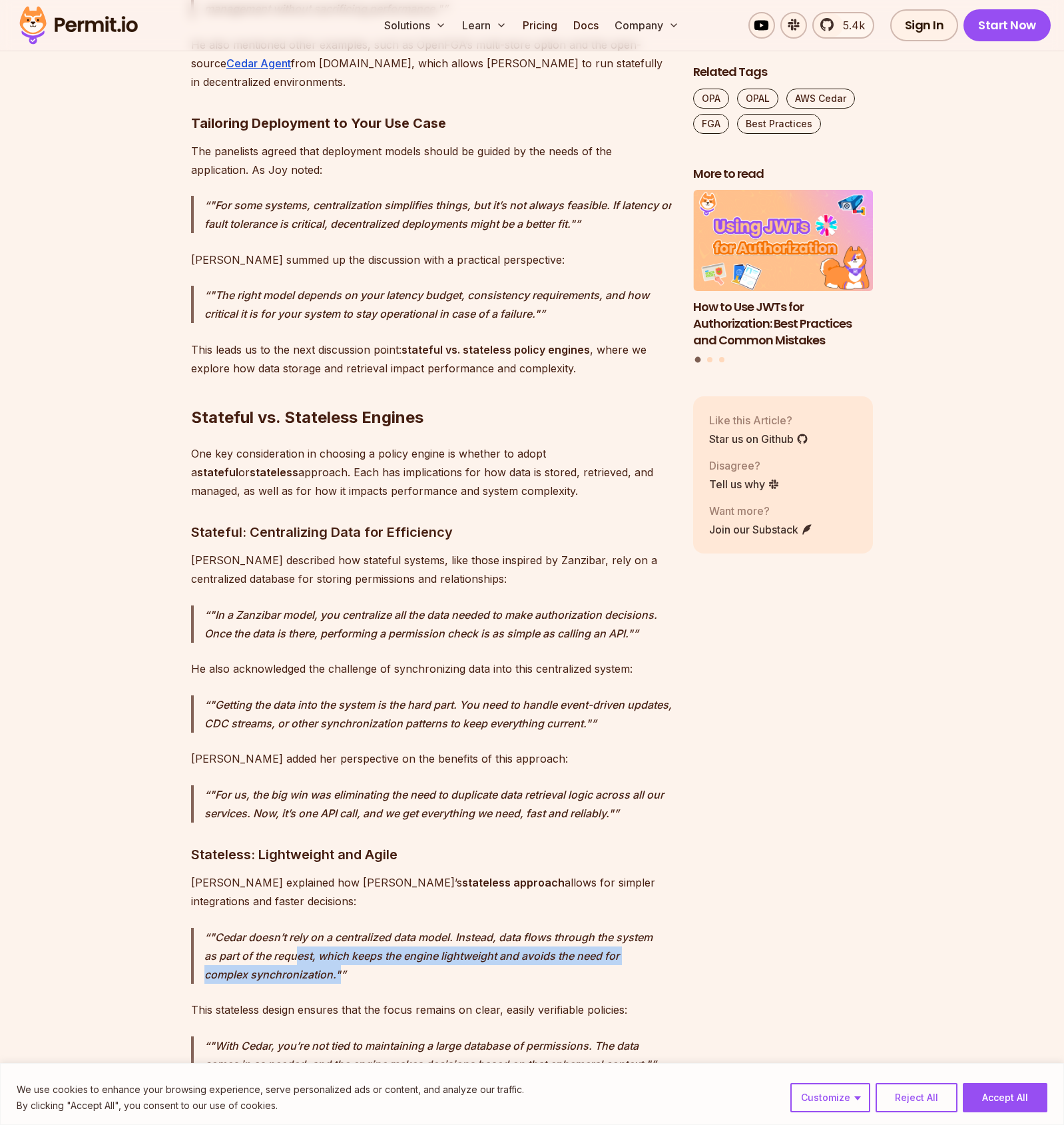
click at [646, 928] on p ""Cedar doesn’t rely on a centralized data model. Instead, data flows through th…" at bounding box center [438, 956] width 468 height 56
drag, startPoint x: 646, startPoint y: 842, endPoint x: 423, endPoint y: 843, distance: 223.0
click at [424, 928] on p ""Cedar doesn’t rely on a centralized data model. Instead, data flows through th…" at bounding box center [438, 956] width 468 height 56
click at [230, 891] on div "Developers are faced with a wide array of choices when it comes to policy engin…" at bounding box center [431, 1020] width 481 height 11748
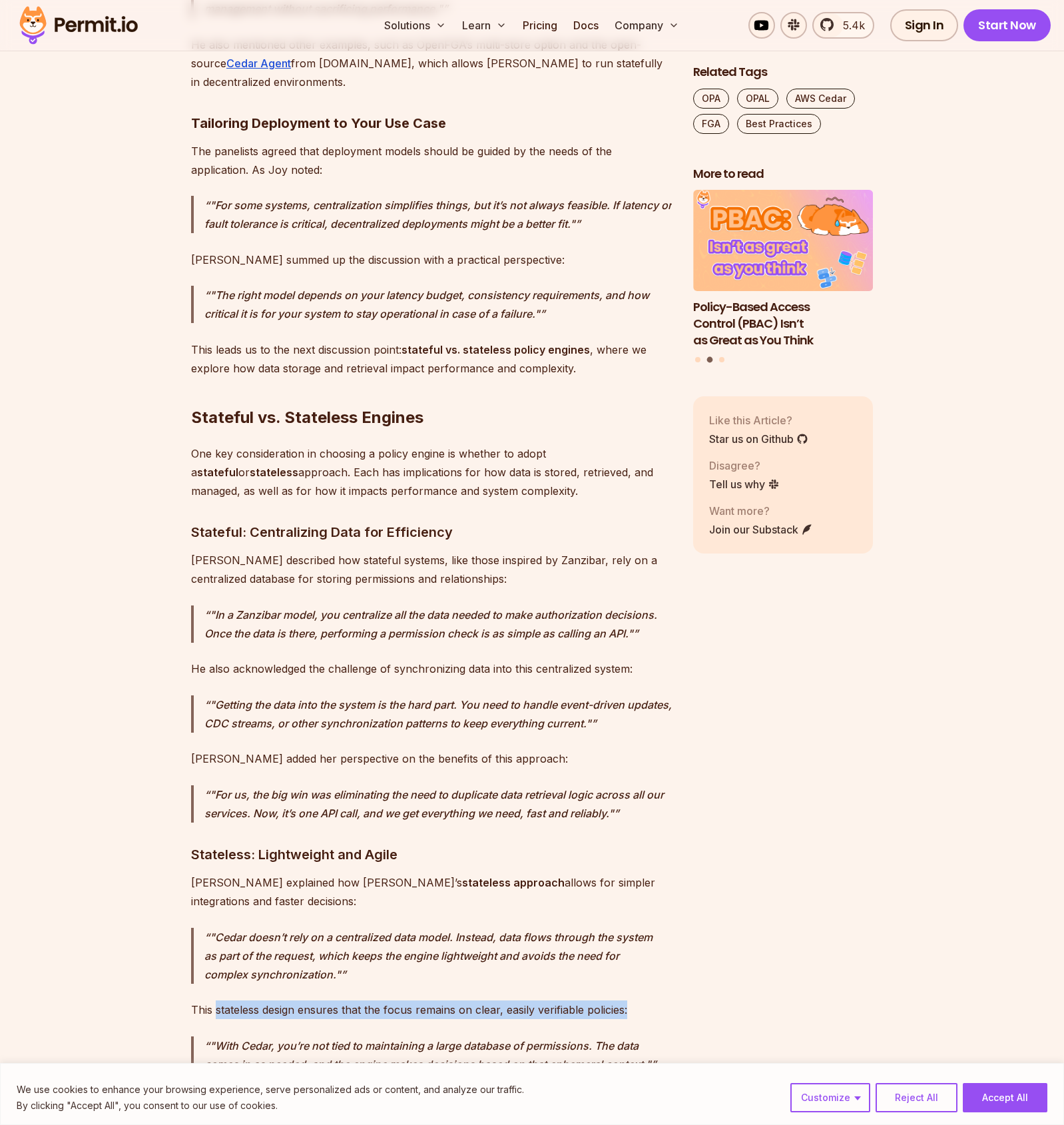
drag, startPoint x: 219, startPoint y: 880, endPoint x: 658, endPoint y: 863, distance: 439.3
click at [658, 863] on div "Developers are faced with a wide array of choices when it comes to policy engin…" at bounding box center [431, 1020] width 481 height 11748
drag, startPoint x: 658, startPoint y: 863, endPoint x: 485, endPoint y: 893, distance: 175.6
click at [484, 890] on div "Developers are faced with a wide array of choices when it comes to policy engin…" at bounding box center [431, 1020] width 481 height 11748
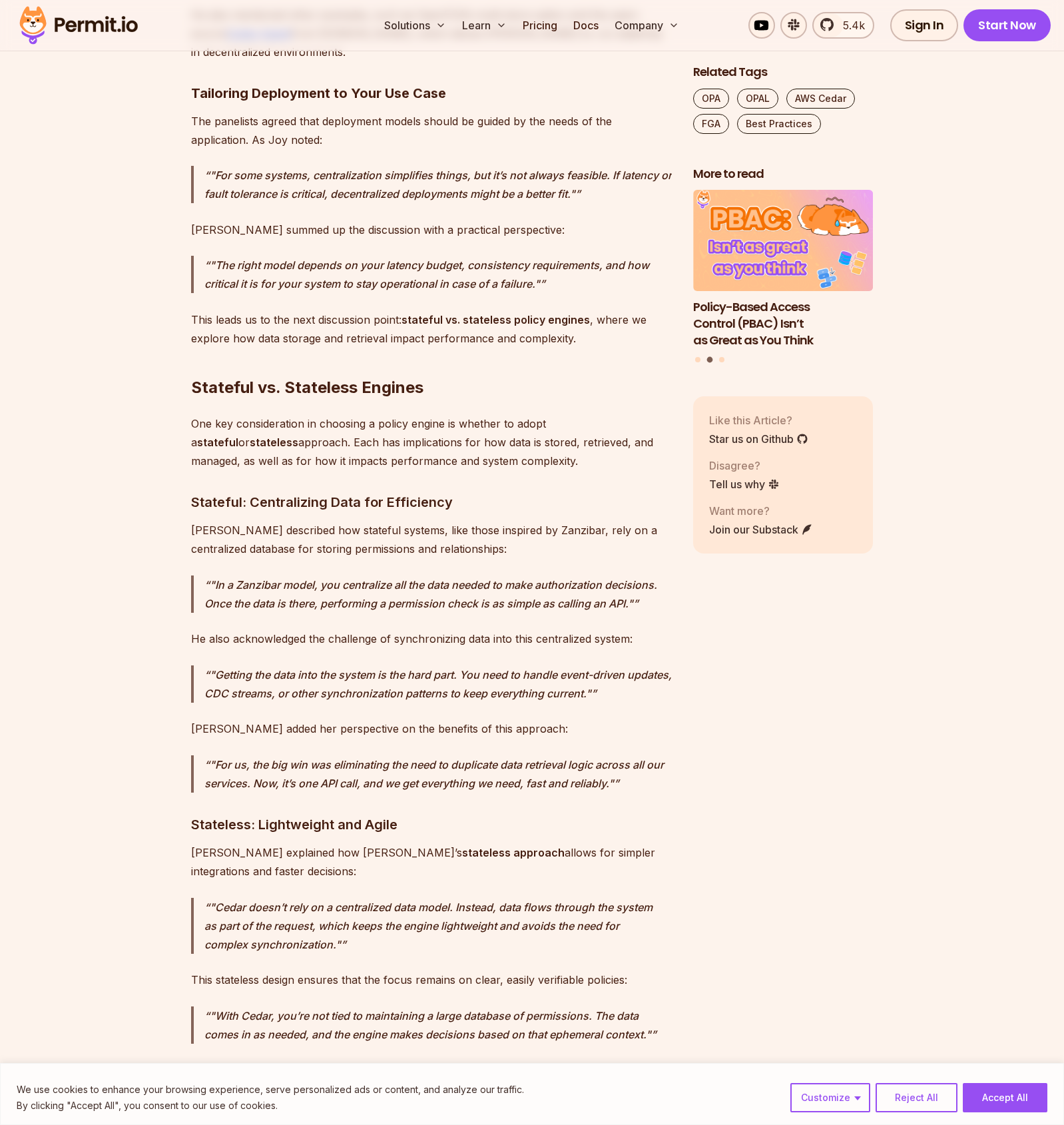
scroll to position [5795, 0]
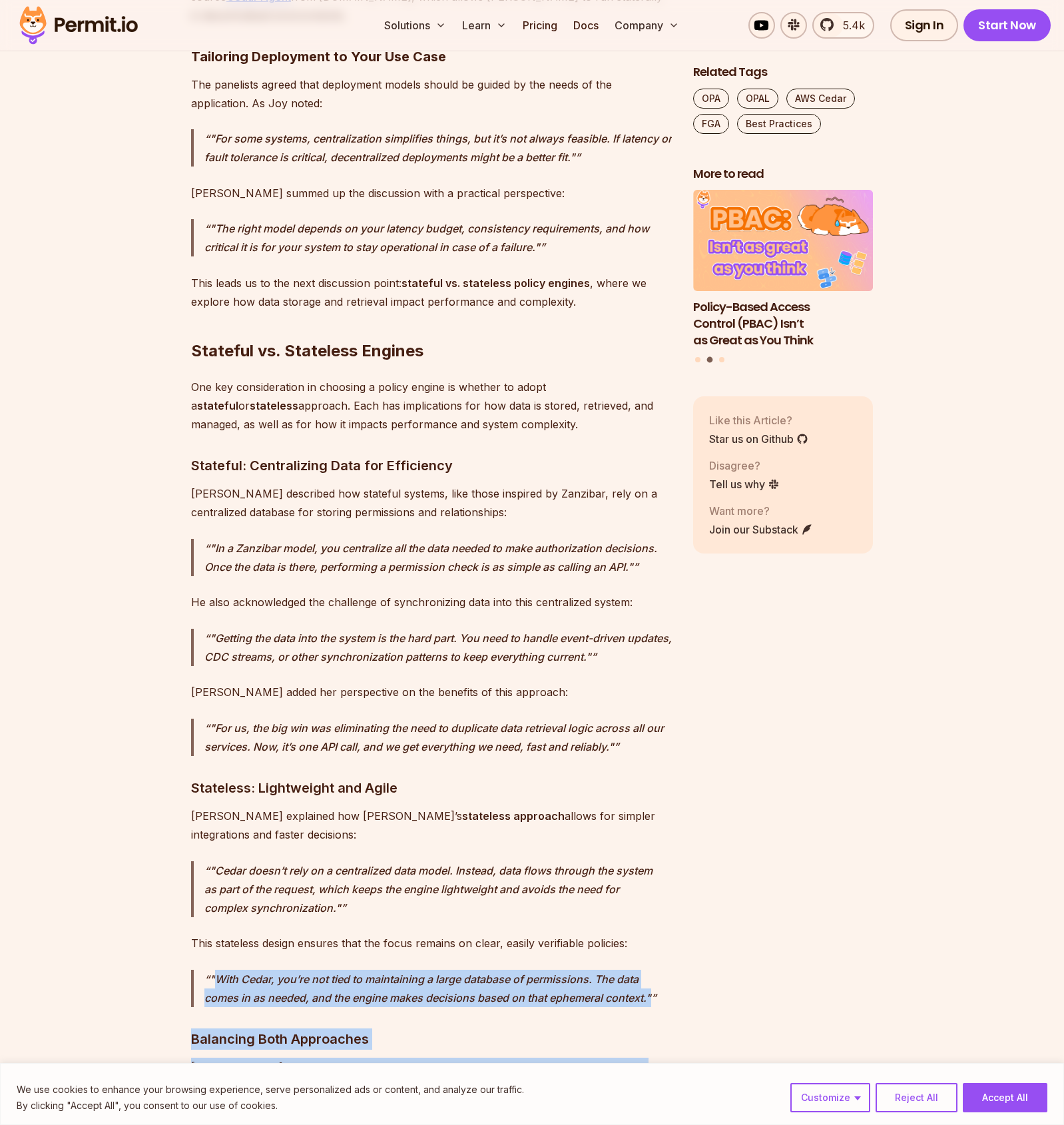
drag, startPoint x: 219, startPoint y: 841, endPoint x: 684, endPoint y: 861, distance: 465.4
click at [684, 861] on div "Table of Contents Developers are faced with a wide array of choices when it com…" at bounding box center [532, 1056] width 682 height 12091
click at [364, 970] on p ""With Cedar, you’re not tied to maintaining a large database of permissions. Th…" at bounding box center [438, 988] width 468 height 37
click at [229, 970] on p ""With Cedar, you’re not tied to maintaining a large database of permissions. Th…" at bounding box center [438, 988] width 468 height 37
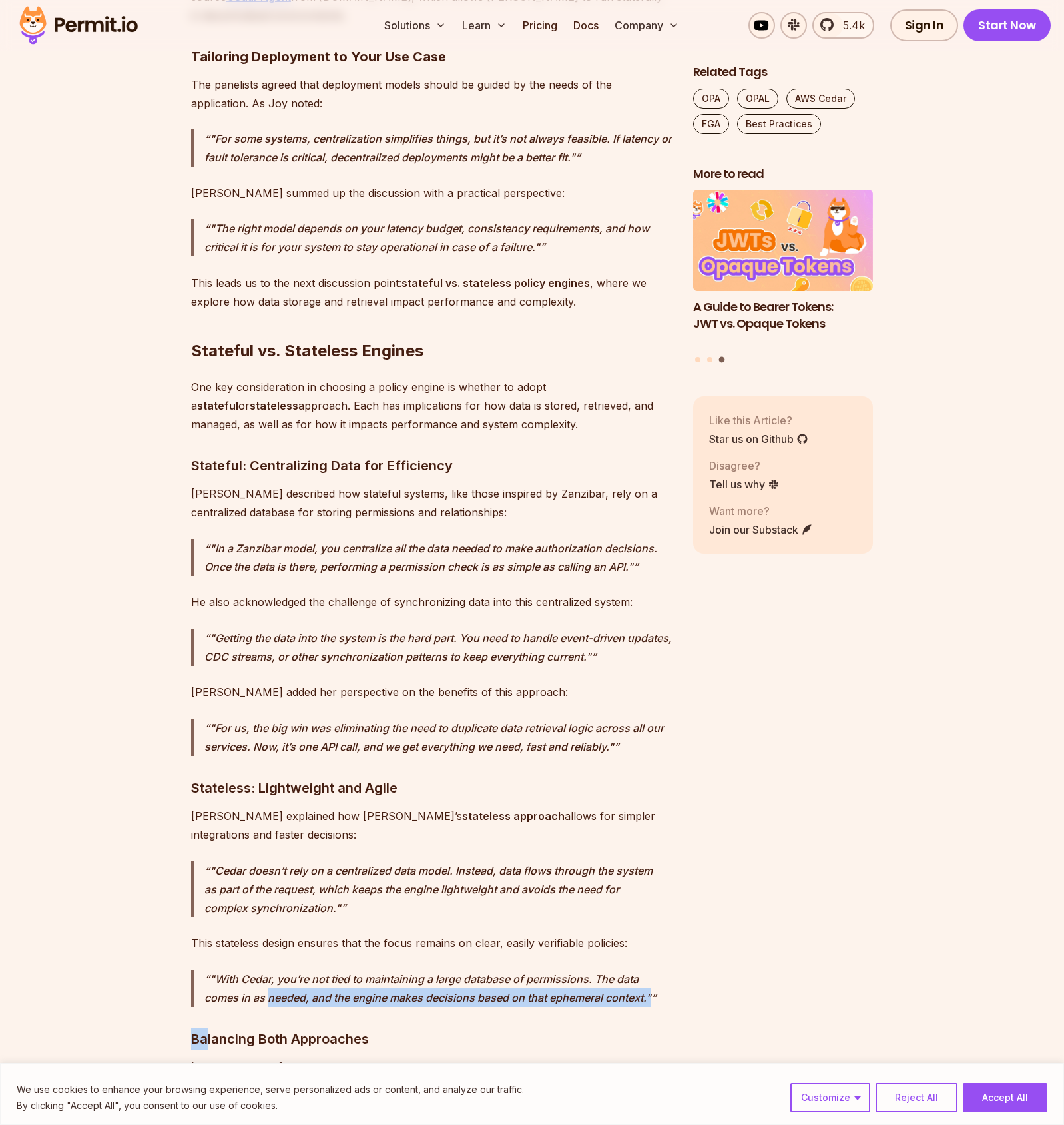
drag, startPoint x: 217, startPoint y: 874, endPoint x: 271, endPoint y: 871, distance: 54.1
click at [271, 871] on div "Developers are faced with a wide array of choices when it comes to policy engin…" at bounding box center [431, 953] width 481 height 11748
drag, startPoint x: 271, startPoint y: 871, endPoint x: 282, endPoint y: 880, distance: 14.2
click at [282, 878] on div "Developers are faced with a wide array of choices when it comes to policy engin…" at bounding box center [431, 953] width 481 height 11748
drag, startPoint x: 302, startPoint y: 861, endPoint x: 667, endPoint y: 861, distance: 365.0
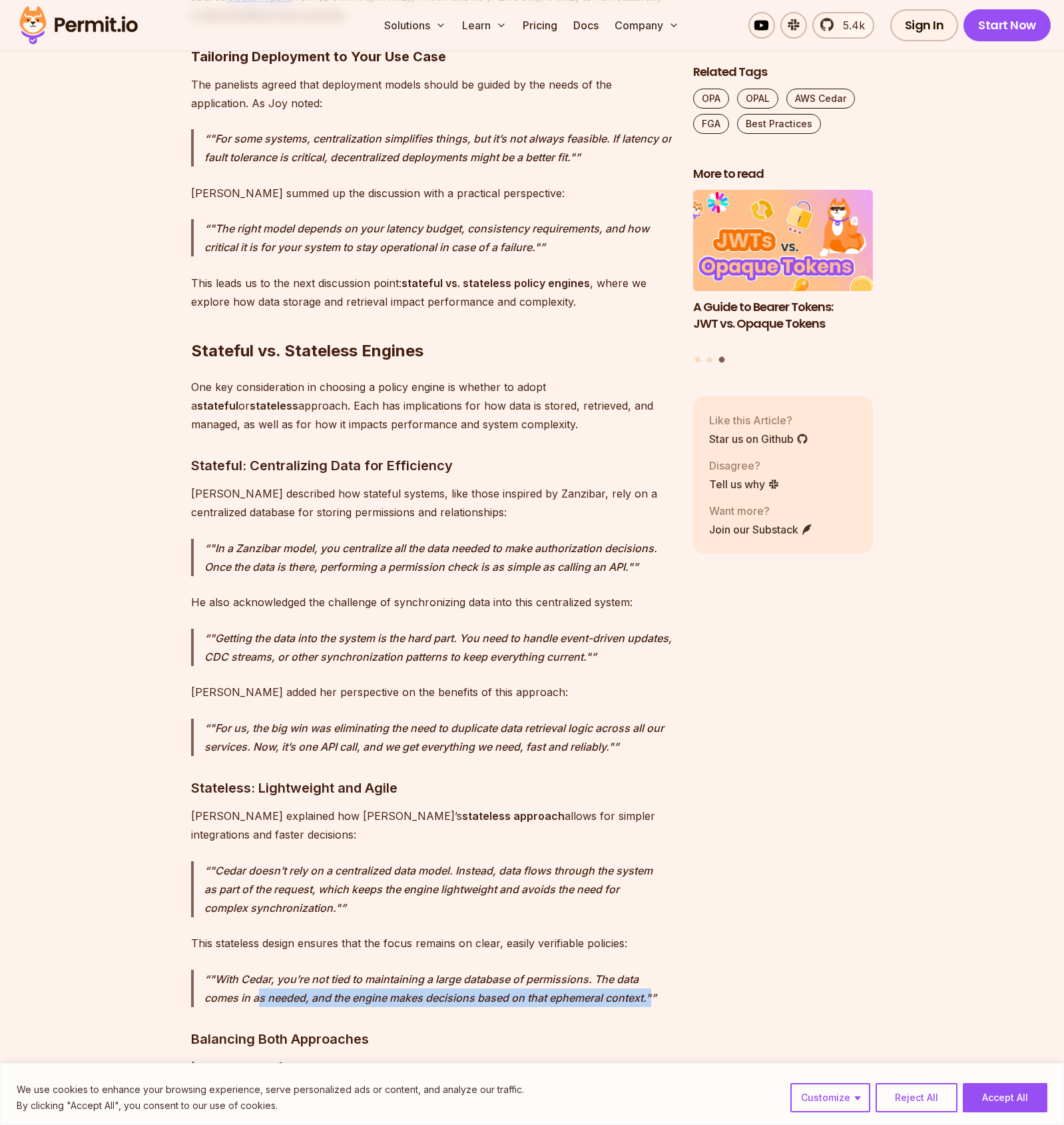
click at [667, 970] on p ""With Cedar, you’re not tied to maintaining a large database of permissions. Th…" at bounding box center [438, 988] width 468 height 37
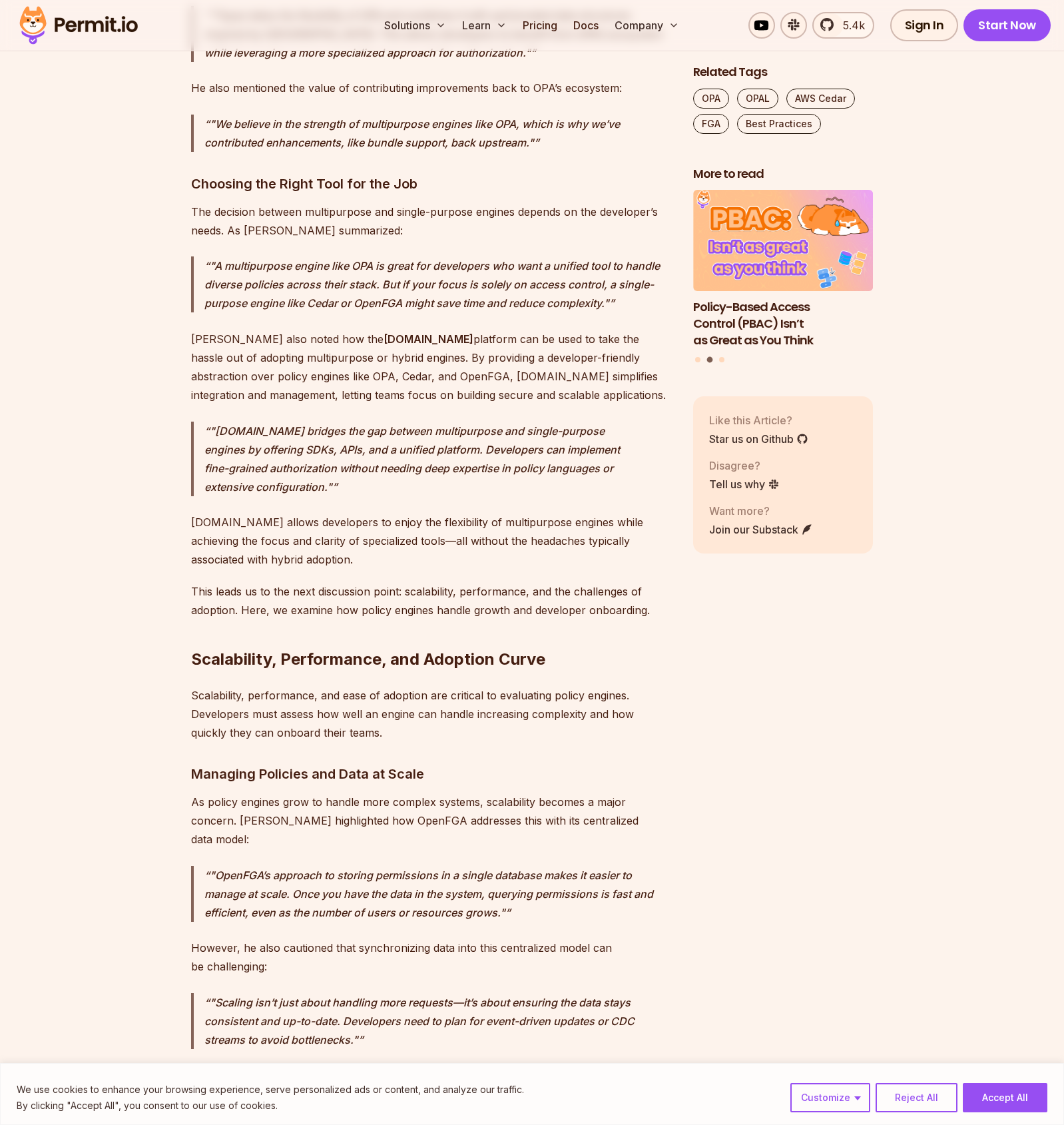
scroll to position [8193, 0]
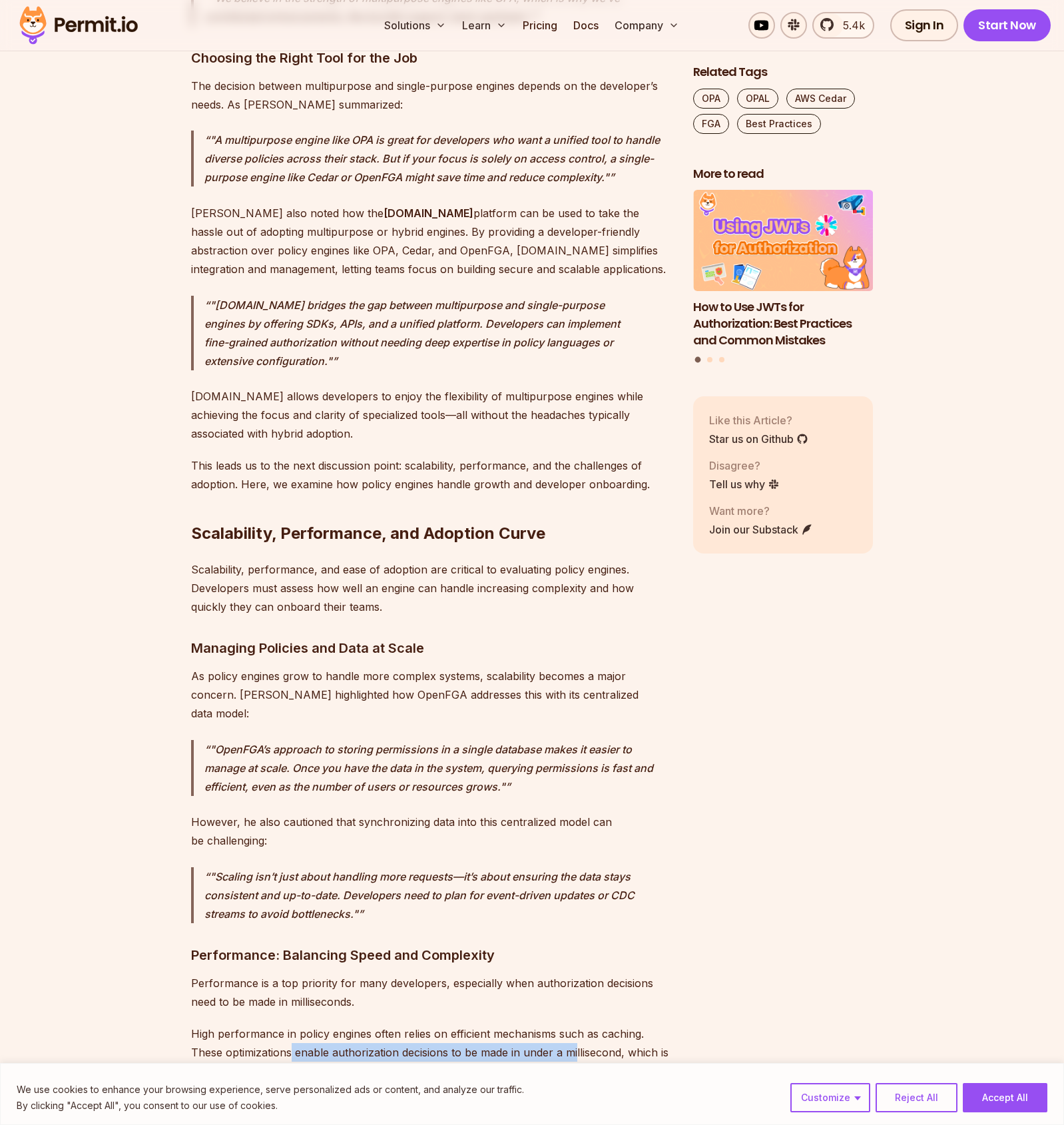
drag, startPoint x: 293, startPoint y: 842, endPoint x: 574, endPoint y: 846, distance: 281.0
click at [574, 1025] on p "High performance in policy engines often relies on efficient mechanisms such as…" at bounding box center [431, 1053] width 481 height 56
drag, startPoint x: 574, startPoint y: 846, endPoint x: 454, endPoint y: 852, distance: 120.1
click at [454, 1025] on p "High performance in policy engines often relies on efficient mechanisms such as…" at bounding box center [431, 1053] width 481 height 56
drag, startPoint x: 257, startPoint y: 866, endPoint x: 630, endPoint y: 868, distance: 373.0
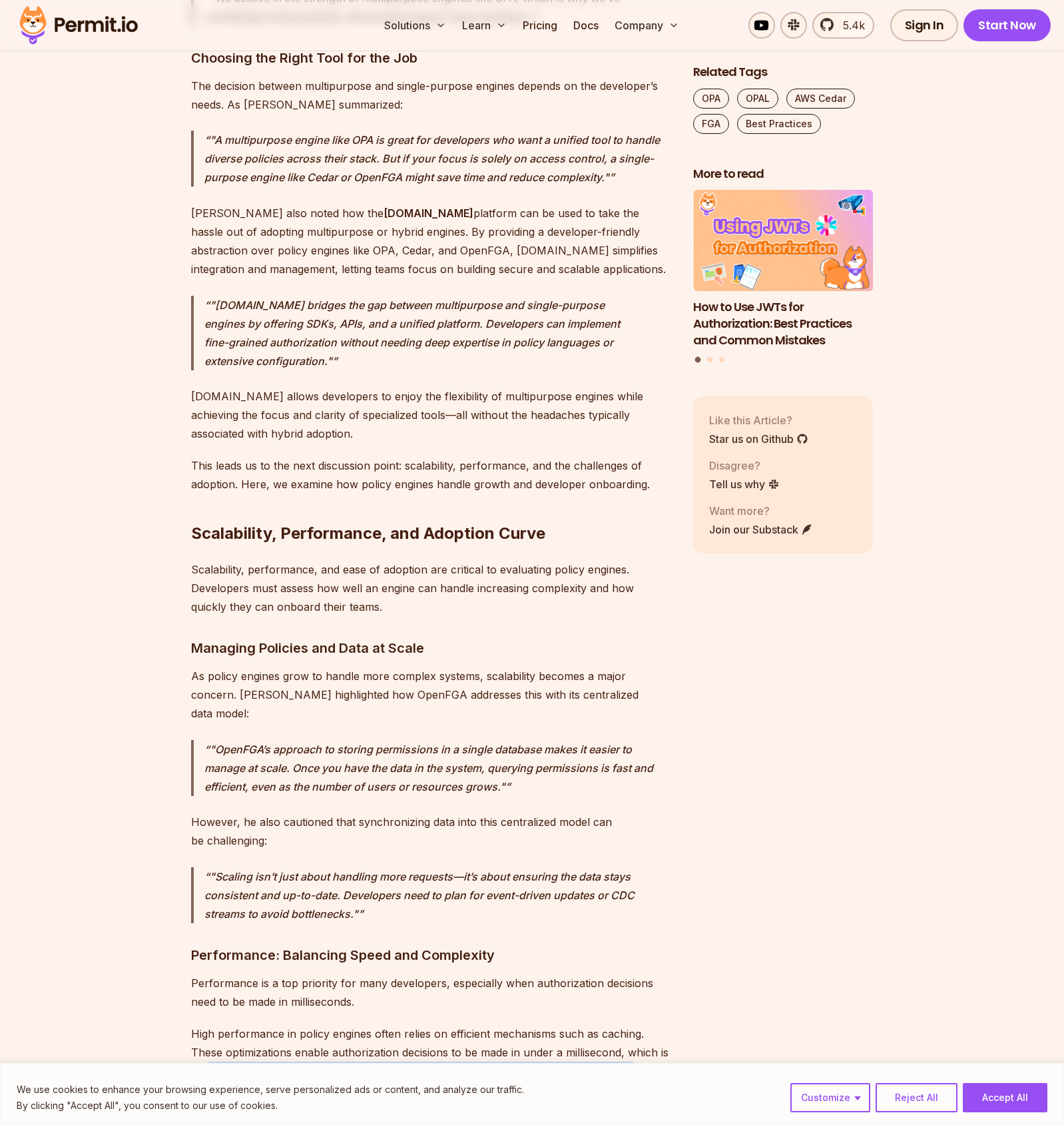
click at [630, 1025] on p "High performance in policy engines often relies on efficient mechanisms such as…" at bounding box center [431, 1053] width 481 height 56
drag, startPoint x: 630, startPoint y: 868, endPoint x: 387, endPoint y: 871, distance: 243.0
click at [387, 1025] on p "High performance in policy engines often relies on efficient mechanisms such as…" at bounding box center [431, 1053] width 481 height 56
drag, startPoint x: 336, startPoint y: 867, endPoint x: 668, endPoint y: 863, distance: 332.0
click at [668, 1025] on p "High performance in policy engines often relies on efficient mechanisms such as…" at bounding box center [431, 1053] width 481 height 56
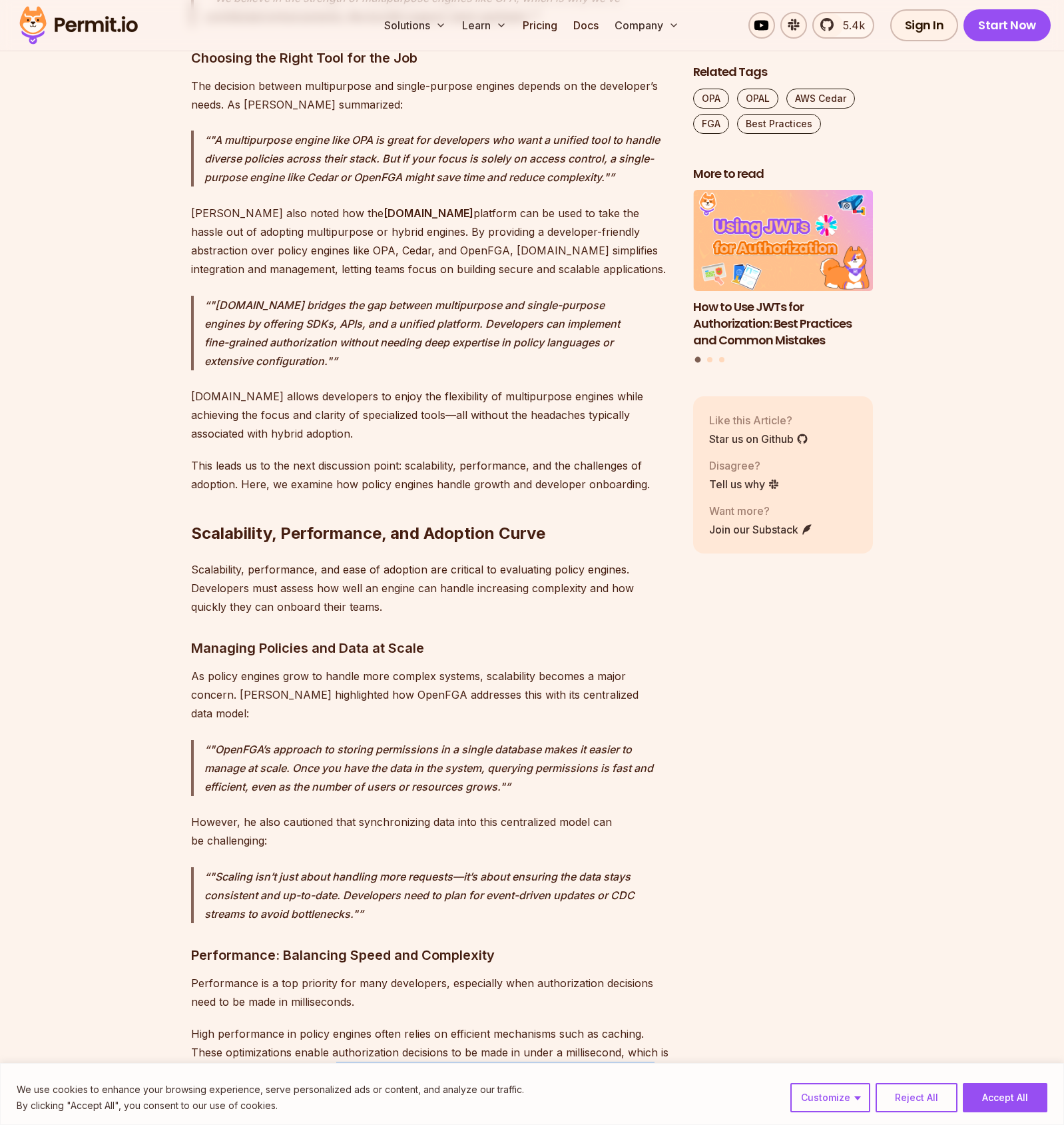
drag, startPoint x: 668, startPoint y: 863, endPoint x: 449, endPoint y: 866, distance: 219.0
click at [449, 1025] on p "High performance in policy engines often relies on efficient mechanisms such as…" at bounding box center [431, 1053] width 481 height 56
click at [286, 974] on p "Performance is a top priority for many developers, especially when authorizatio…" at bounding box center [431, 992] width 481 height 37
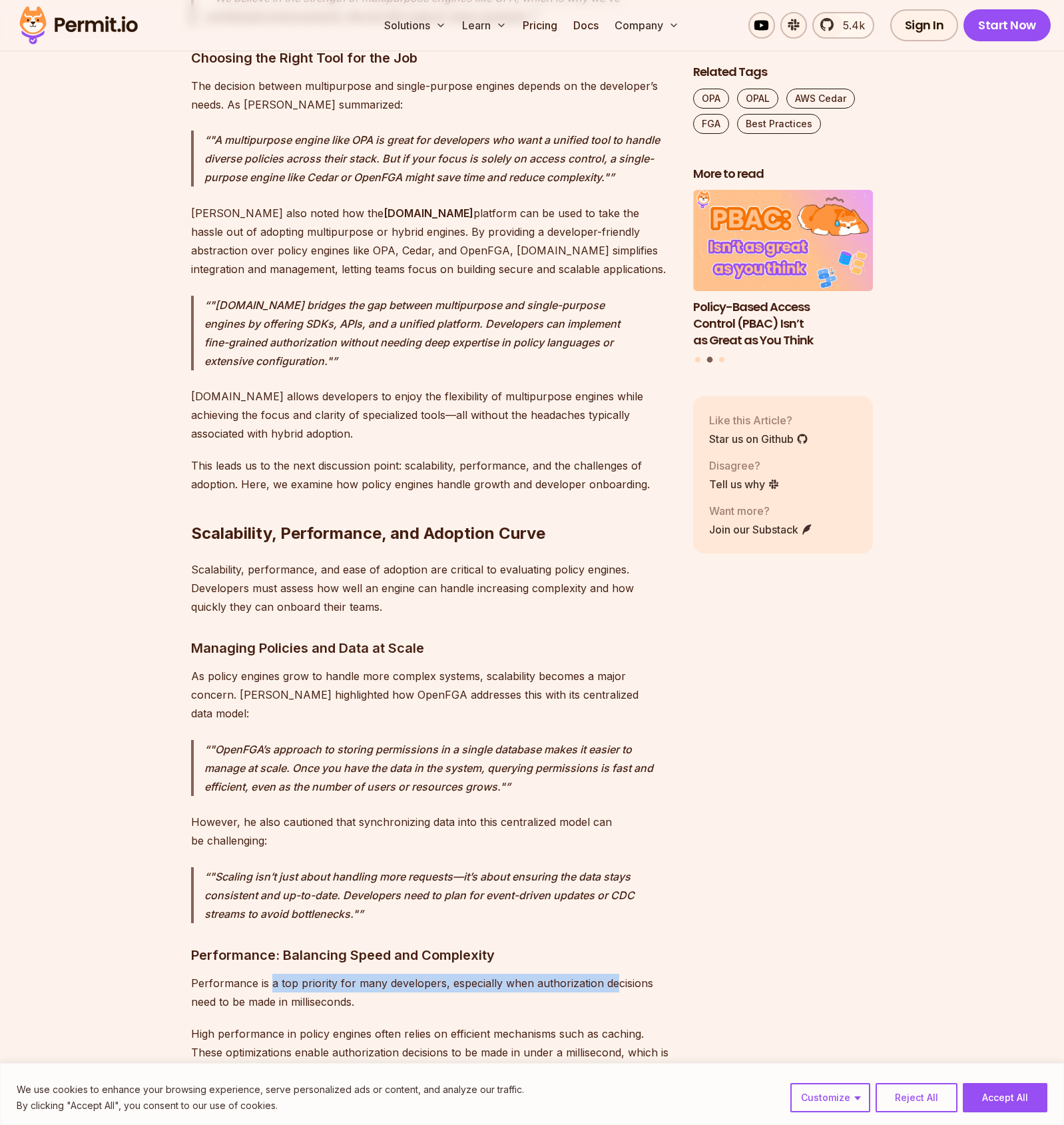
drag, startPoint x: 352, startPoint y: 779, endPoint x: 615, endPoint y: 773, distance: 263.1
click at [615, 974] on p "Performance is a top priority for many developers, especially when authorizatio…" at bounding box center [431, 992] width 481 height 37
drag, startPoint x: 615, startPoint y: 773, endPoint x: 374, endPoint y: 801, distance: 242.6
click at [374, 974] on p "Performance is a top priority for many developers, especially when authorizatio…" at bounding box center [431, 992] width 481 height 37
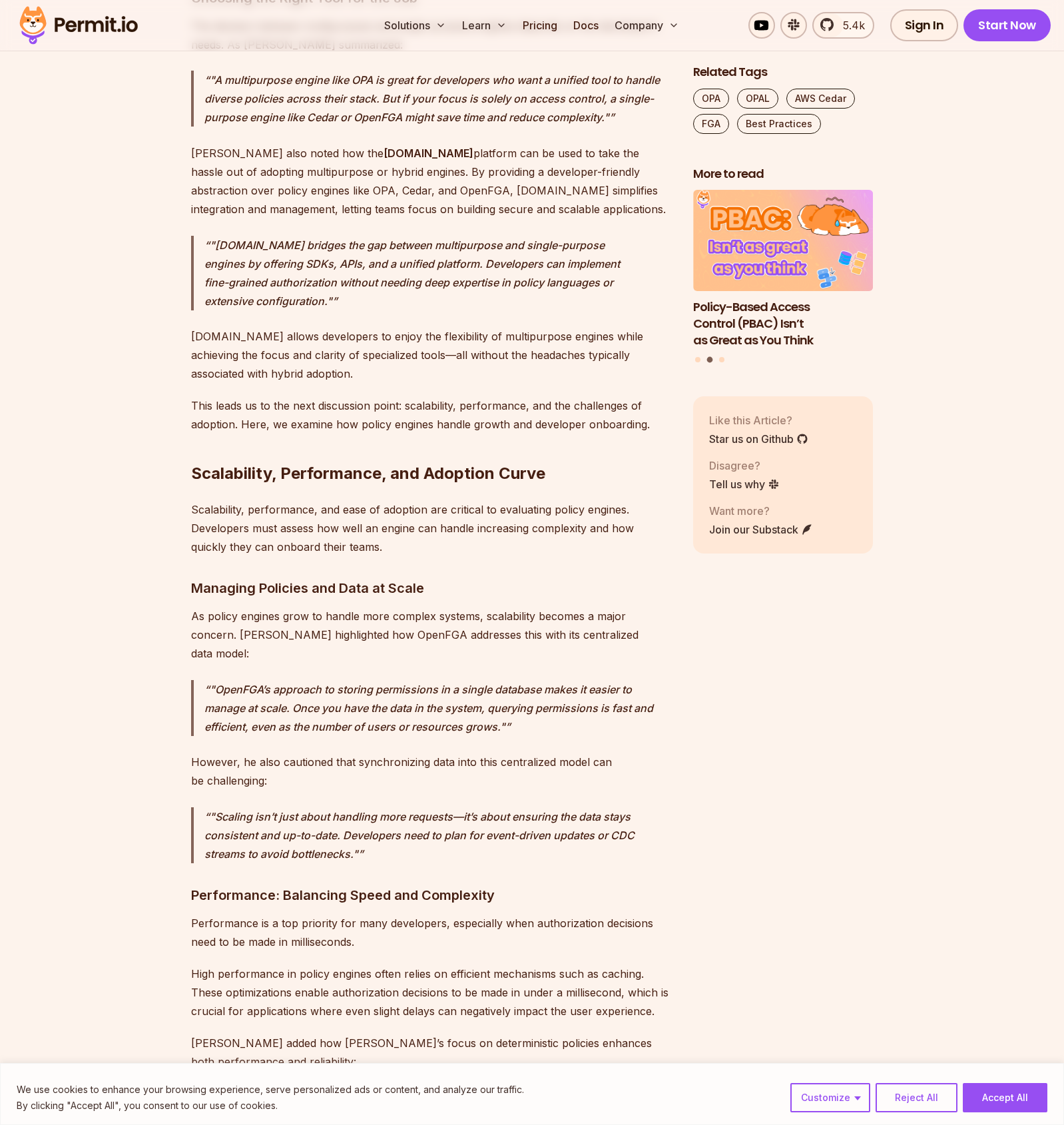
scroll to position [8259, 0]
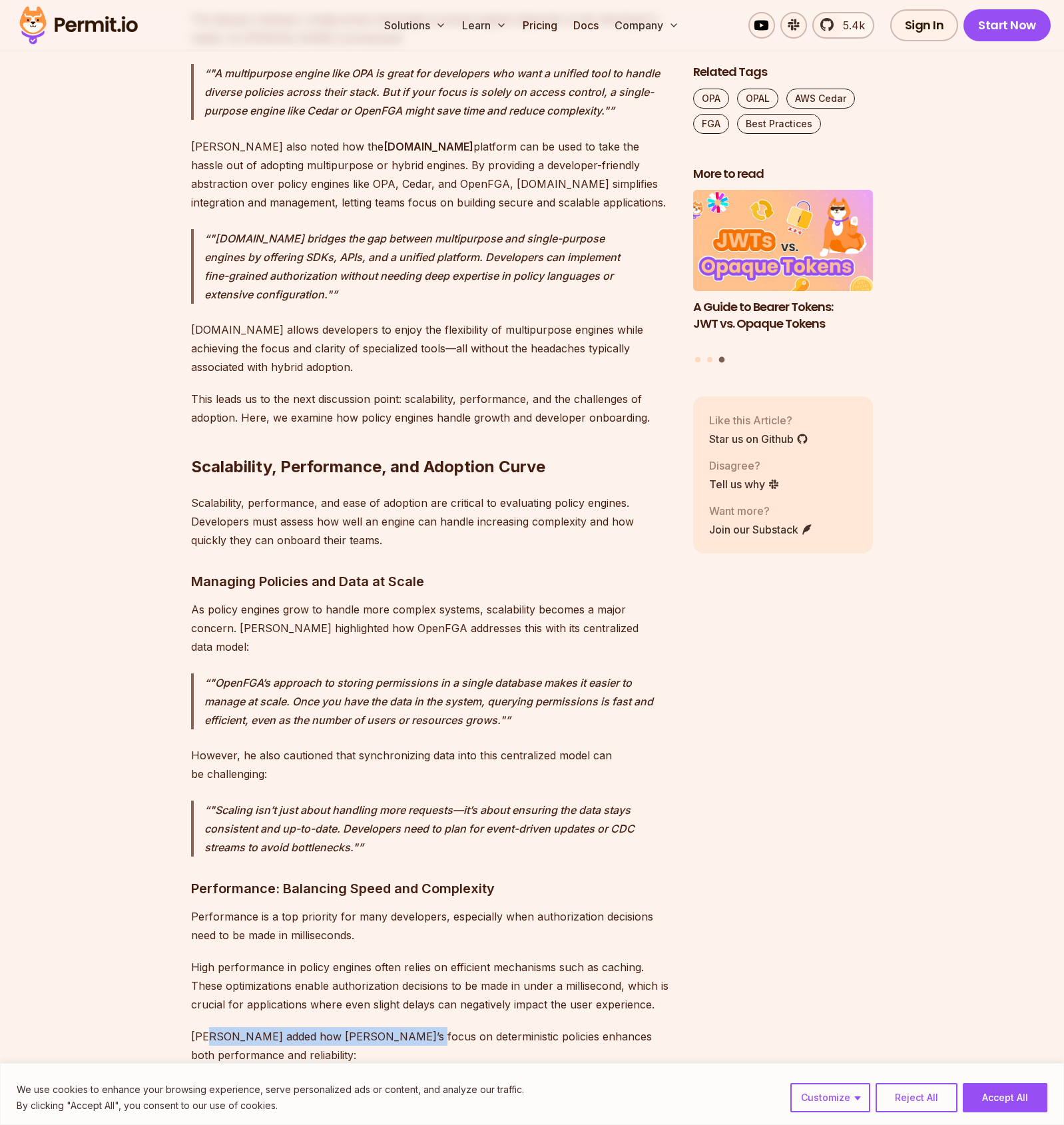
drag, startPoint x: 221, startPoint y: 829, endPoint x: 406, endPoint y: 826, distance: 185.0
click at [406, 1027] on p "[PERSON_NAME] added how [PERSON_NAME]’s focus on deterministic policies enhance…" at bounding box center [431, 1045] width 481 height 37
drag, startPoint x: 406, startPoint y: 826, endPoint x: 320, endPoint y: 832, distance: 86.2
click at [321, 1027] on p "[PERSON_NAME] added how [PERSON_NAME]’s focus on deterministic policies enhance…" at bounding box center [431, 1045] width 481 height 37
drag, startPoint x: 296, startPoint y: 832, endPoint x: 611, endPoint y: 830, distance: 315.0
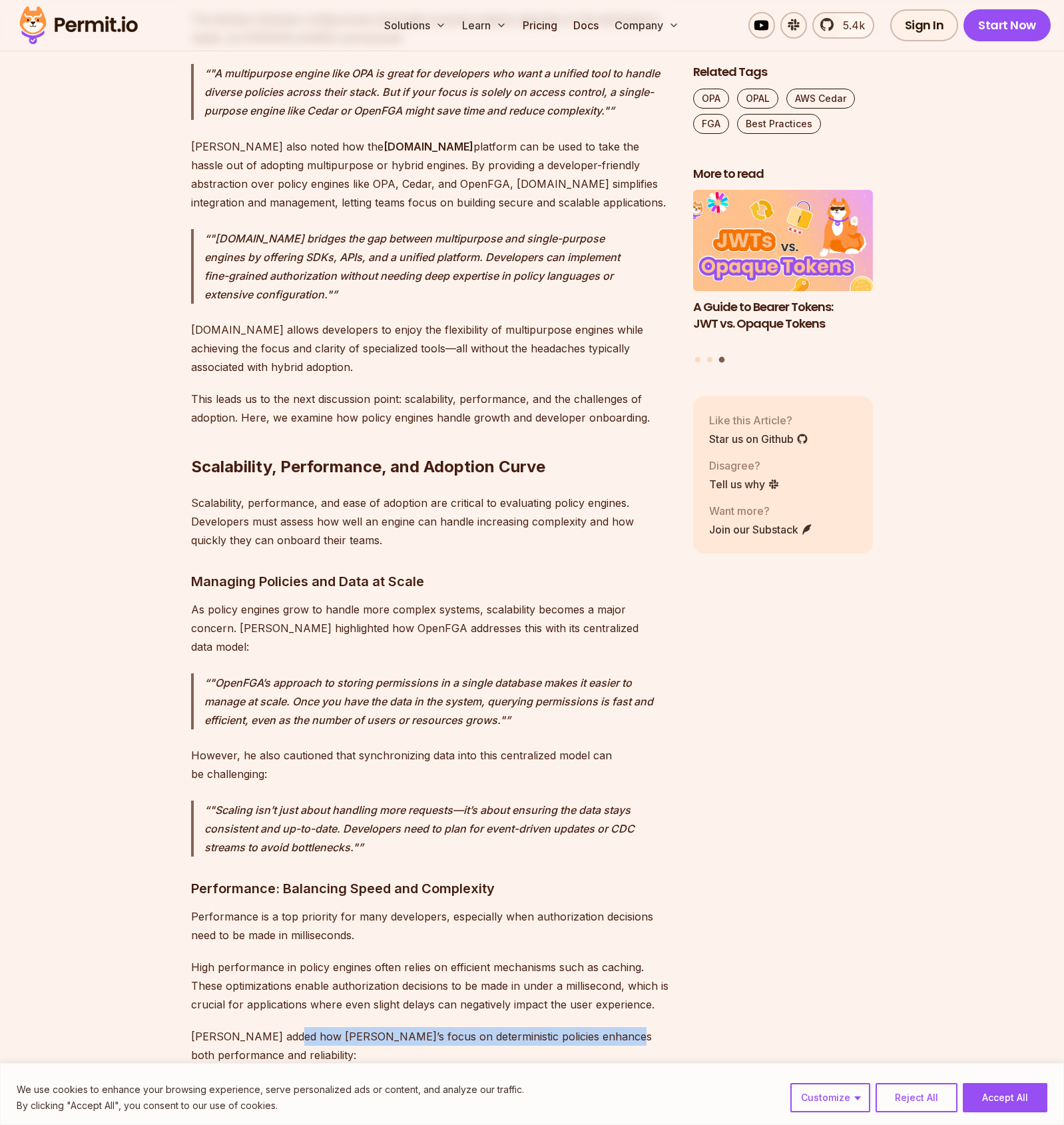
click at [611, 1027] on p "[PERSON_NAME] added how [PERSON_NAME]’s focus on deterministic policies enhance…" at bounding box center [431, 1045] width 481 height 37
drag, startPoint x: 611, startPoint y: 830, endPoint x: 447, endPoint y: 848, distance: 165.0
click at [450, 1027] on p "[PERSON_NAME] added how [PERSON_NAME]’s focus on deterministic policies enhance…" at bounding box center [431, 1045] width 481 height 37
drag, startPoint x: 330, startPoint y: 889, endPoint x: 642, endPoint y: 883, distance: 312.1
click at [642, 1082] on p ""Cedar allows us to process decisions quickly without sacrificing accuracy. By …" at bounding box center [438, 1110] width 468 height 56
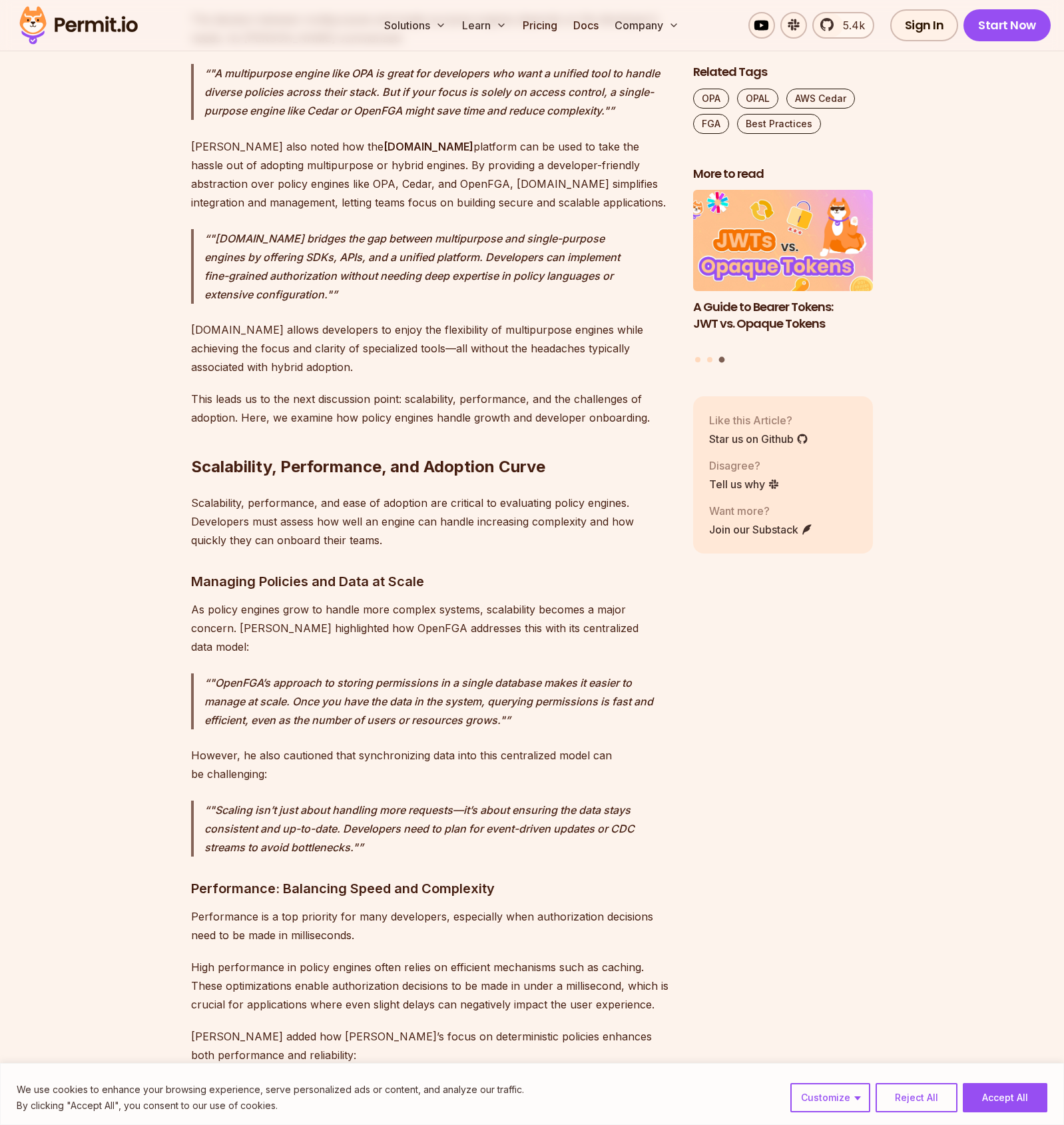
drag, startPoint x: 642, startPoint y: 883, endPoint x: 469, endPoint y: 890, distance: 173.1
click at [469, 1082] on p ""Cedar allows us to process decisions quickly without sacrificing accuracy. By …" at bounding box center [438, 1110] width 468 height 56
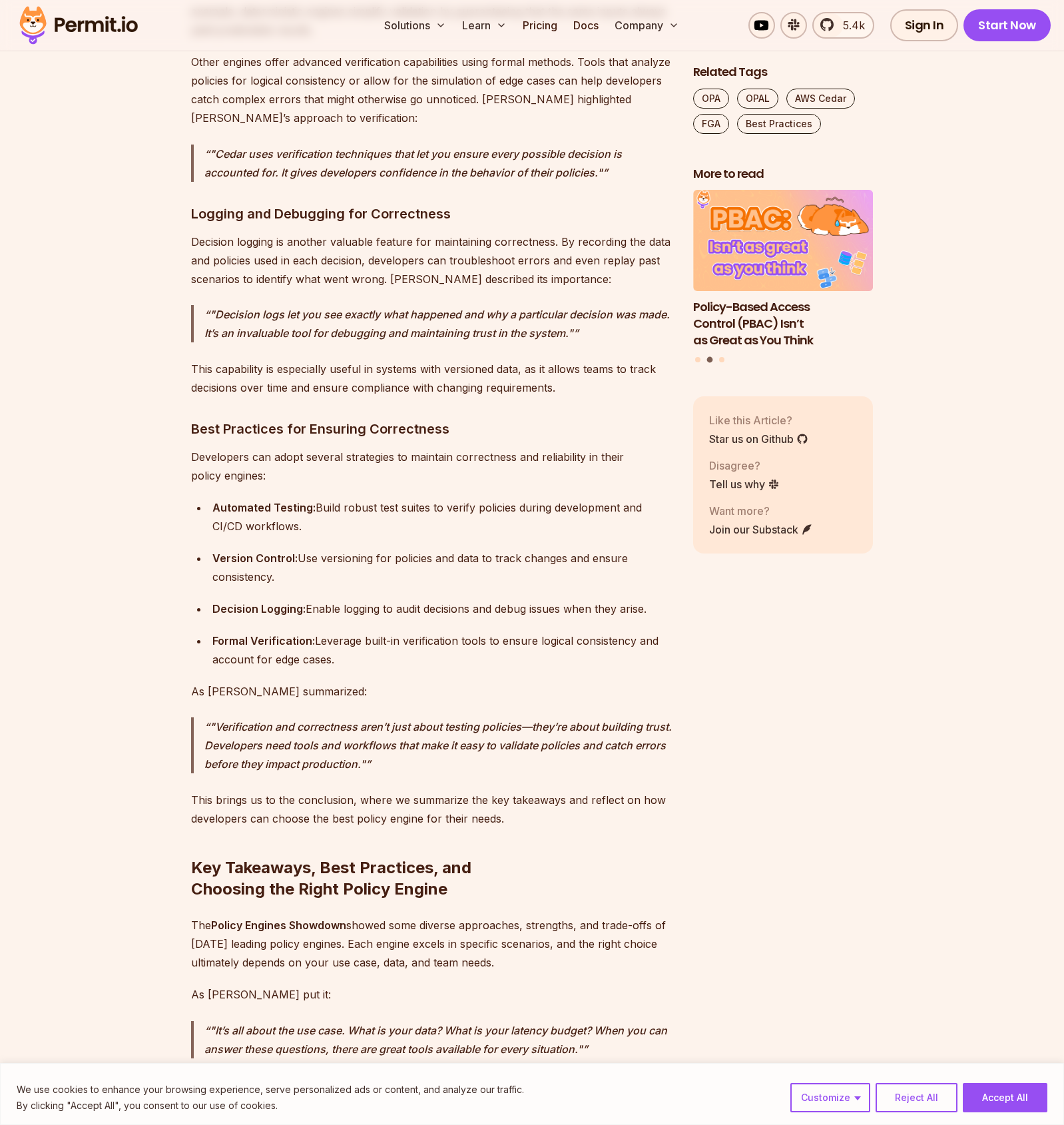
scroll to position [10392, 0]
